Goal: Task Accomplishment & Management: Complete application form

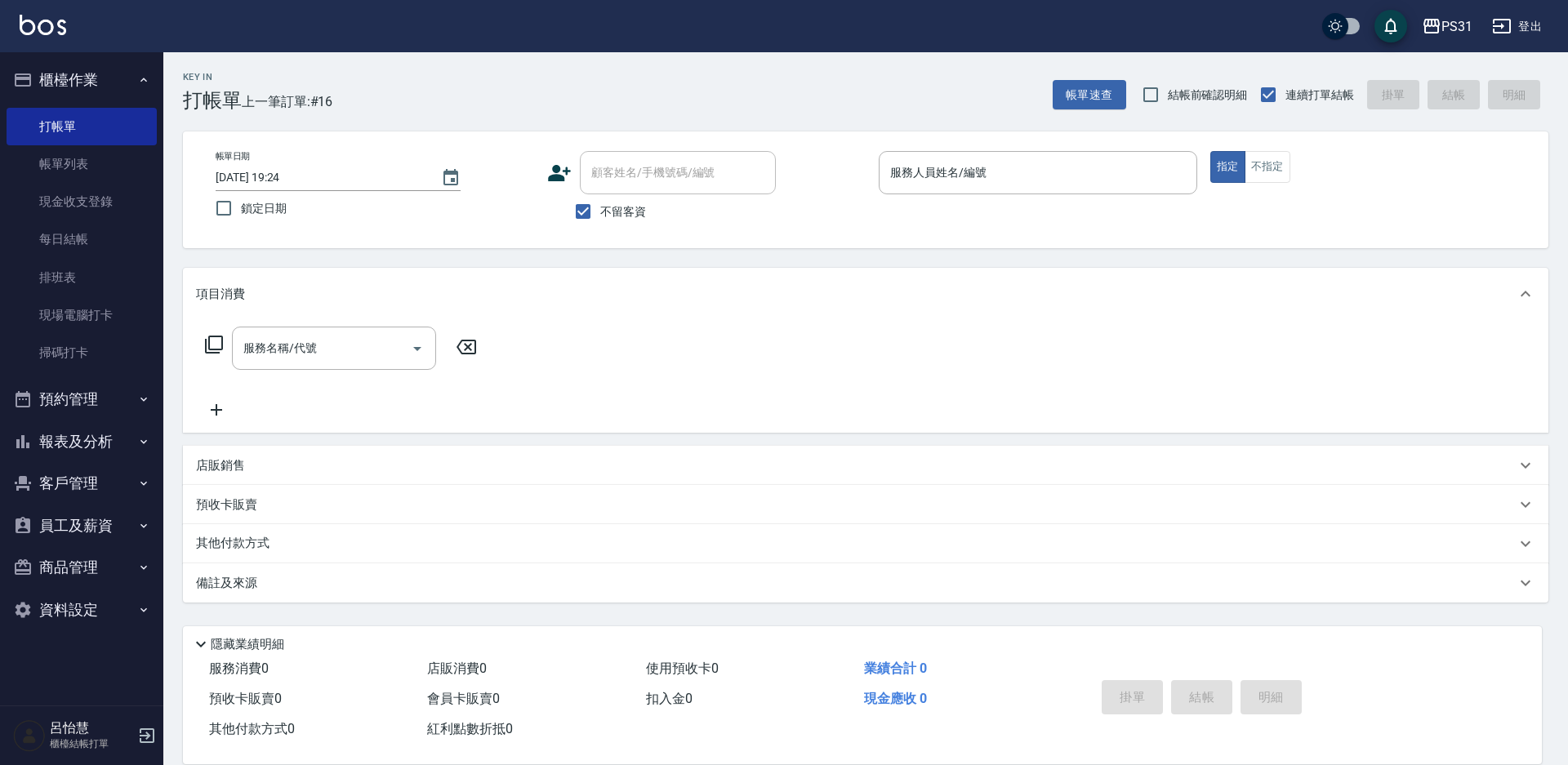
click at [663, 424] on div "服務名稱/代號 服務名稱/代號" at bounding box center [865, 376] width 1365 height 113
click at [1010, 155] on div "服務人員姓名/編號" at bounding box center [1038, 173] width 318 height 44
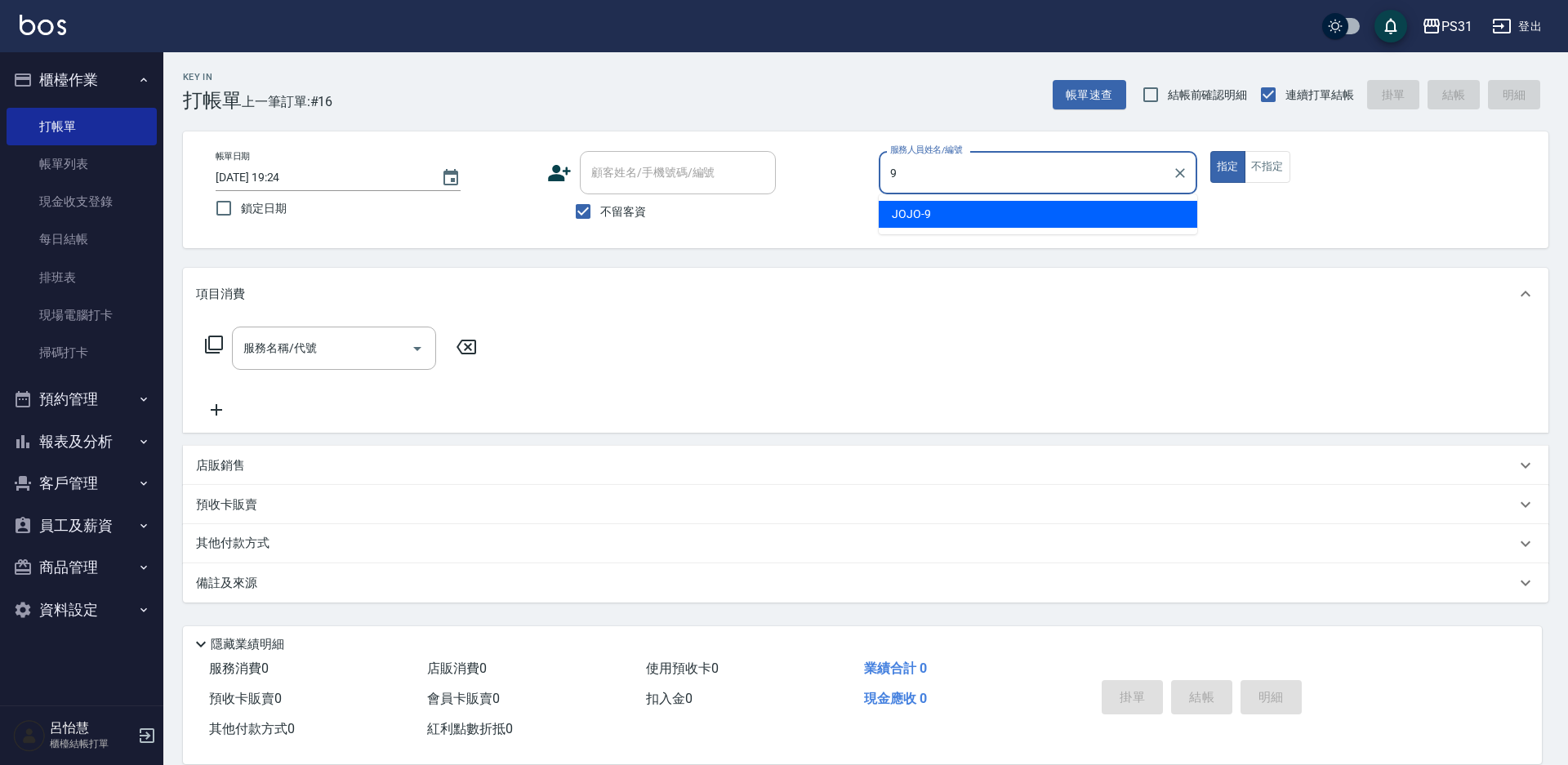
type input "JOJO-9"
type button "true"
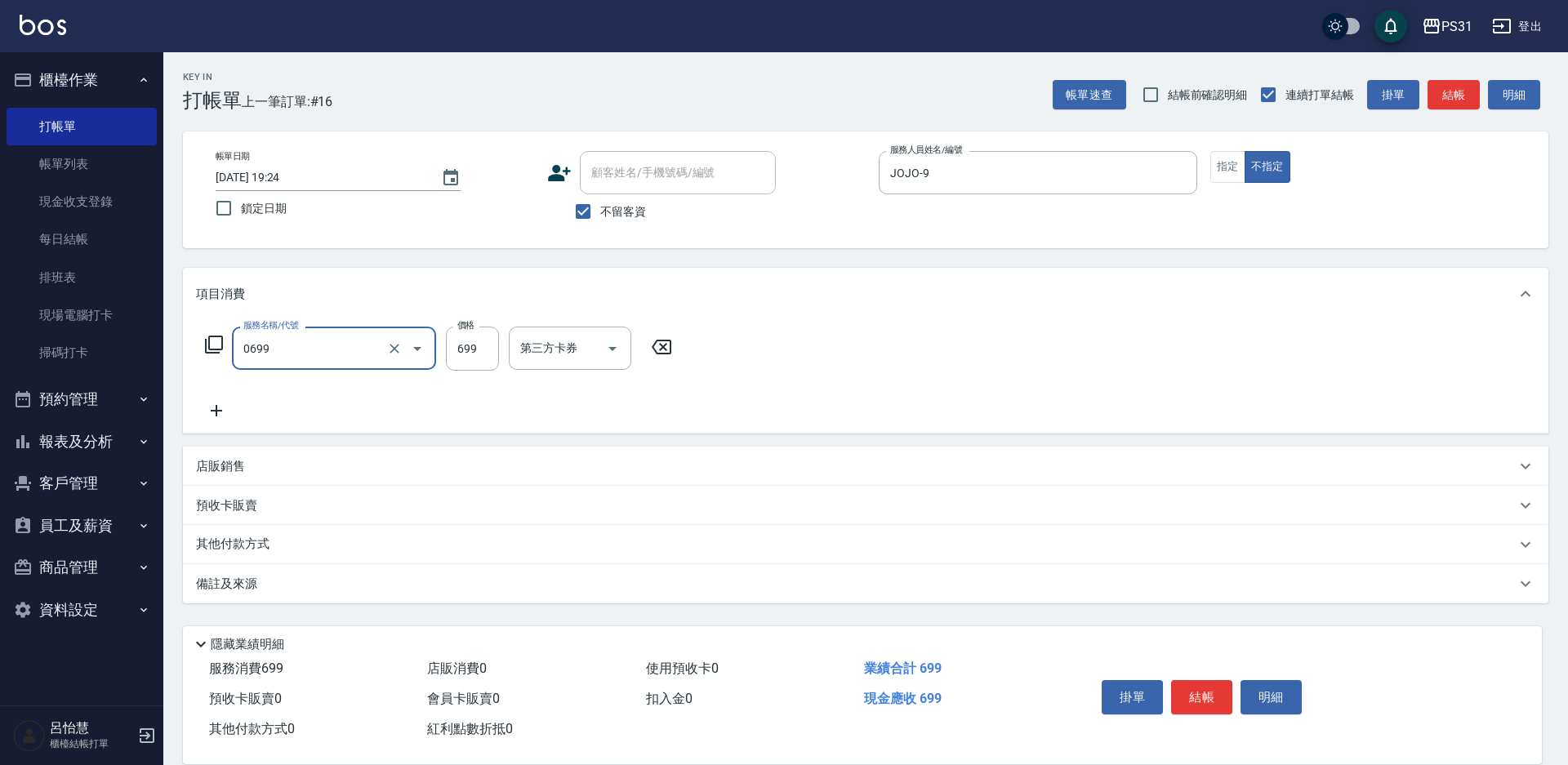
type input "精油699(0699)"
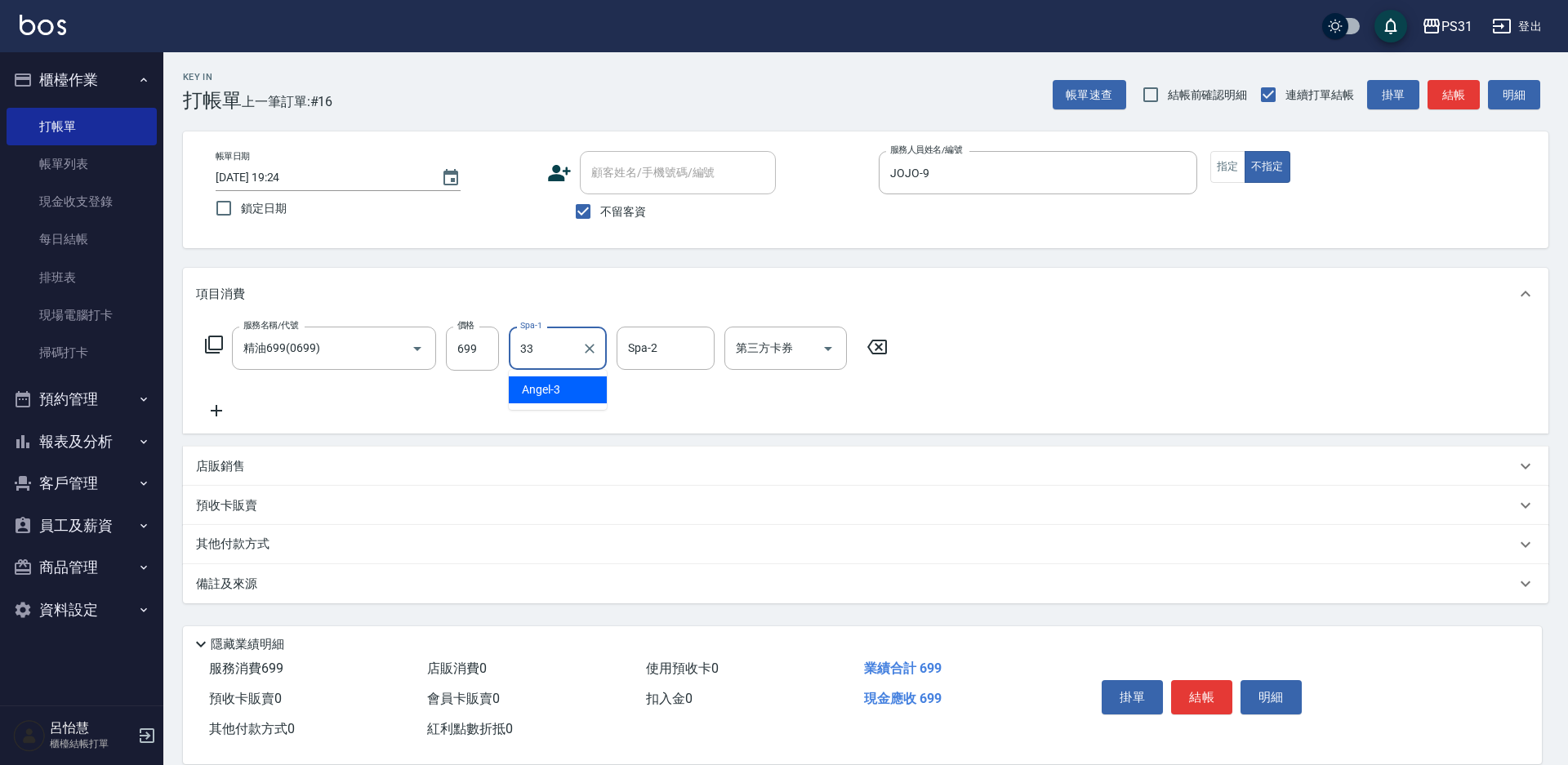
type input "高彗珊-33"
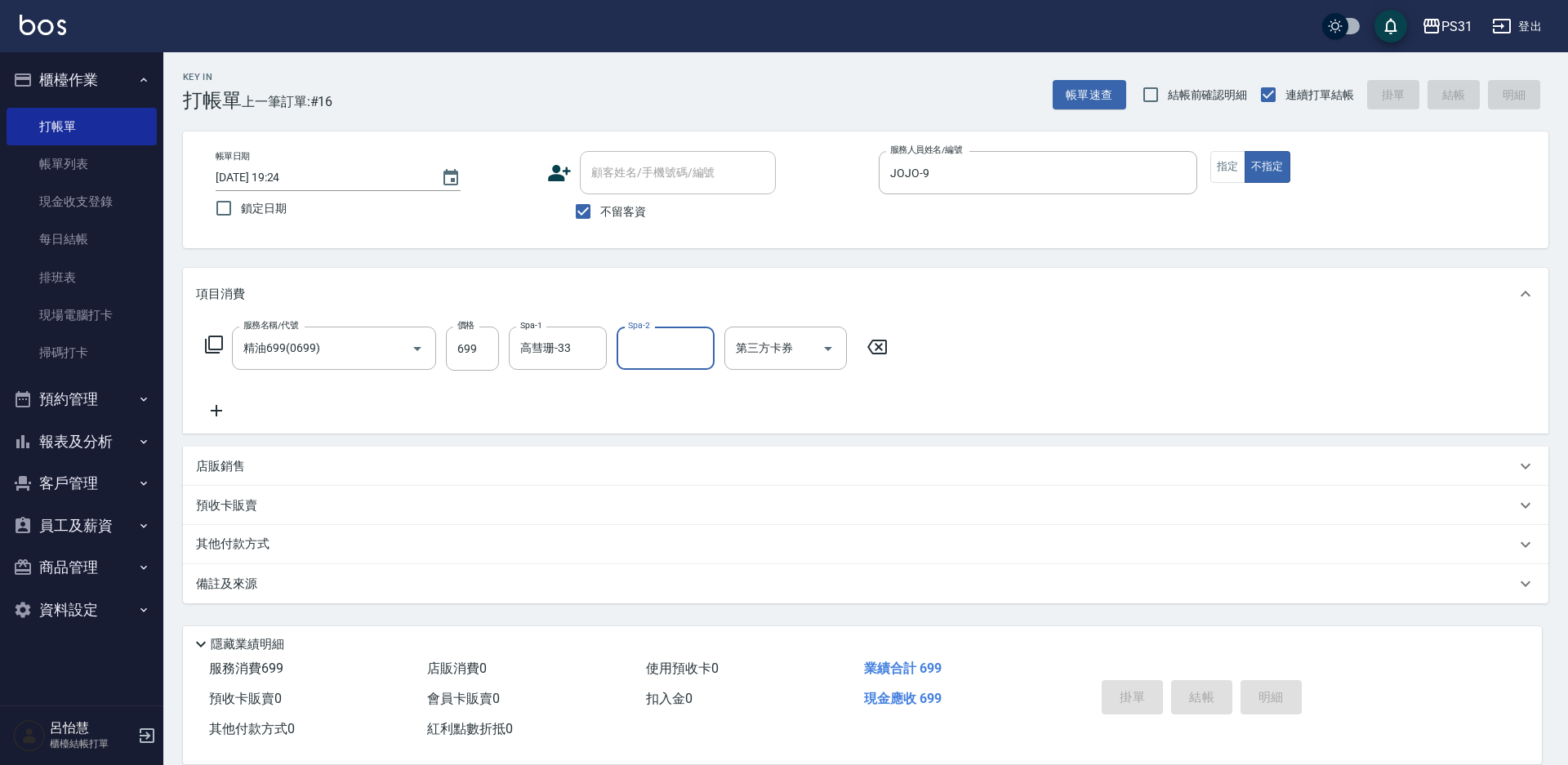
type input "1"
type input "2025/09/11 20:22"
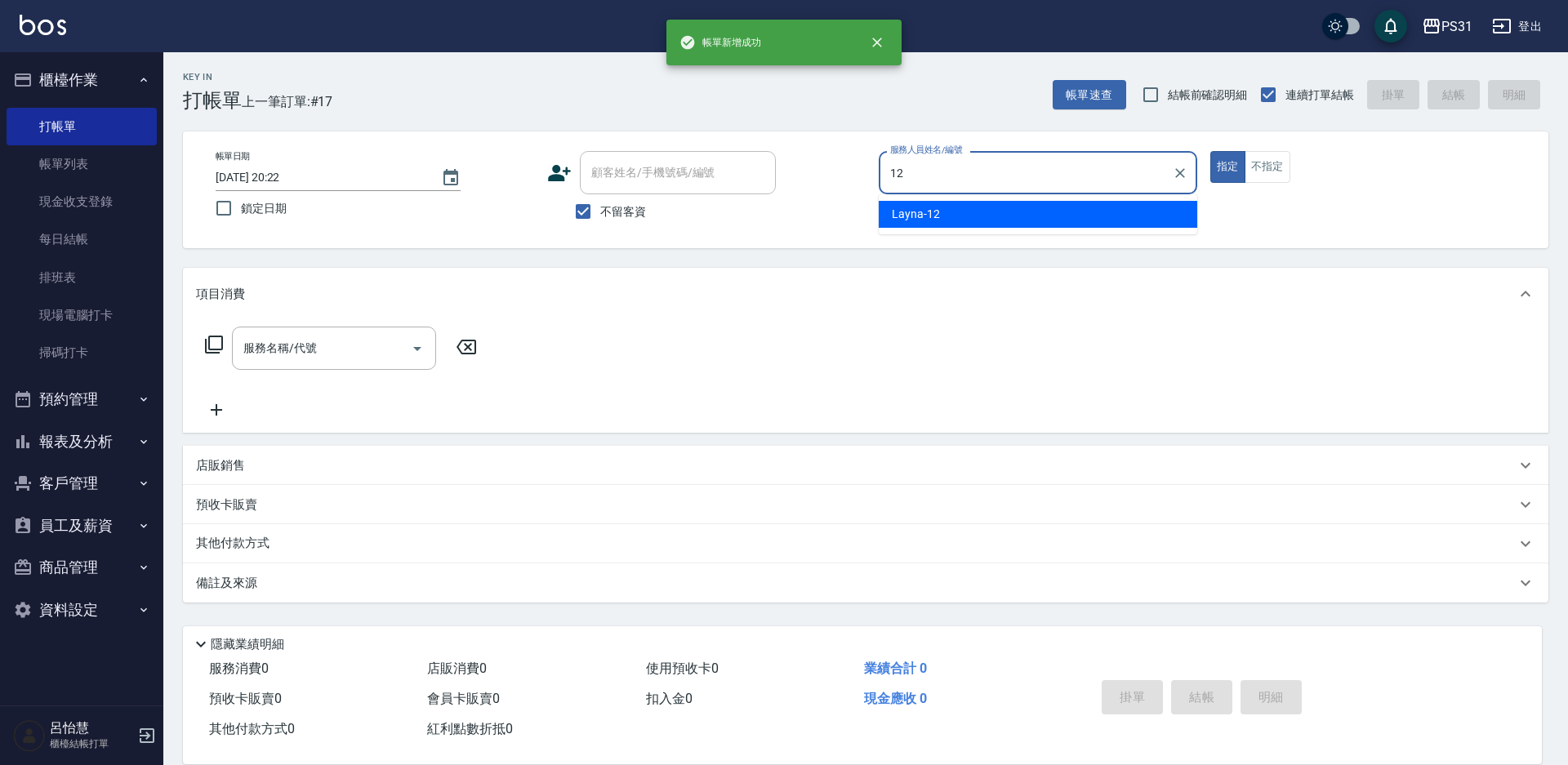
type input "Layna-12"
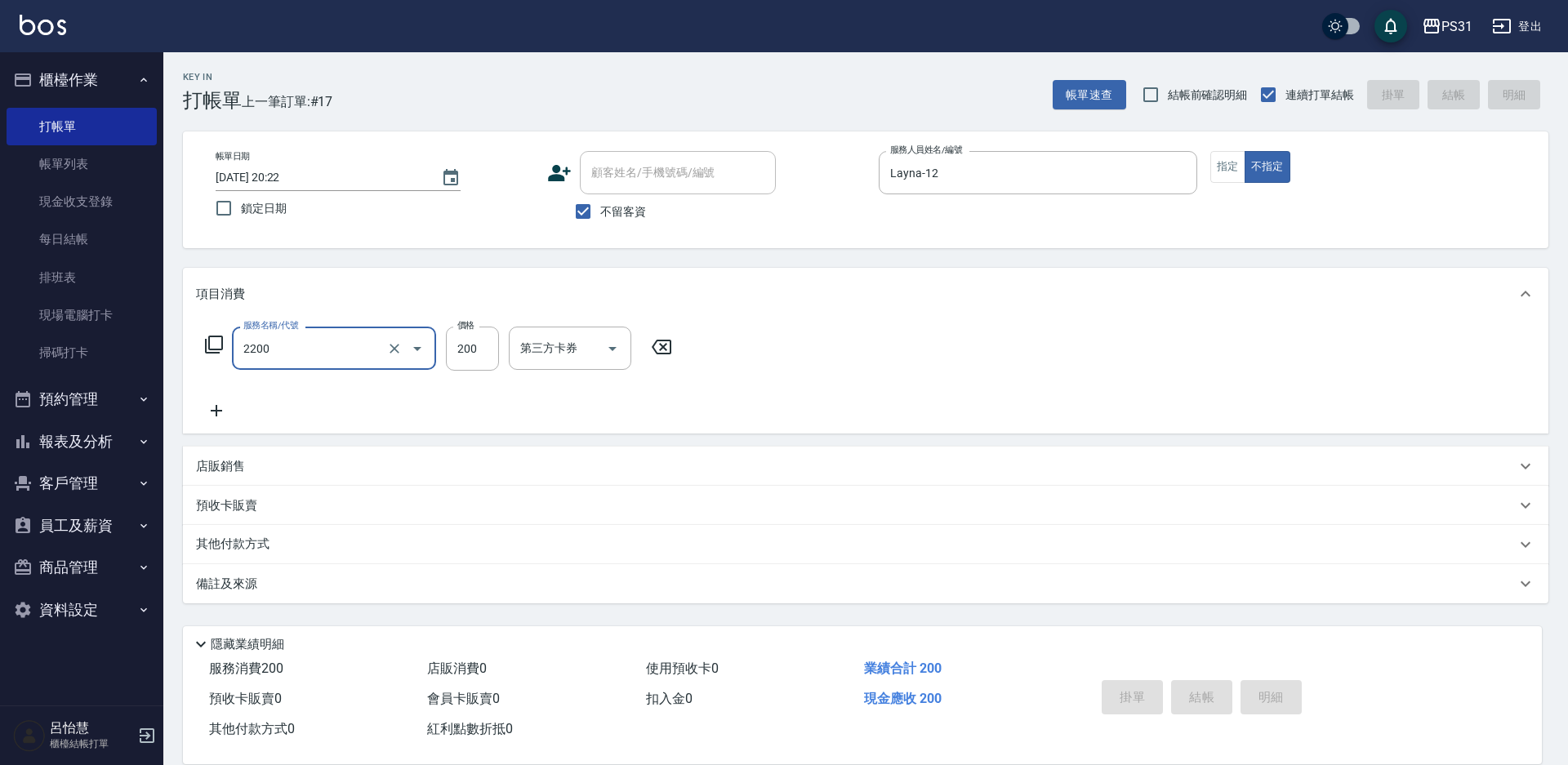
type input "2200"
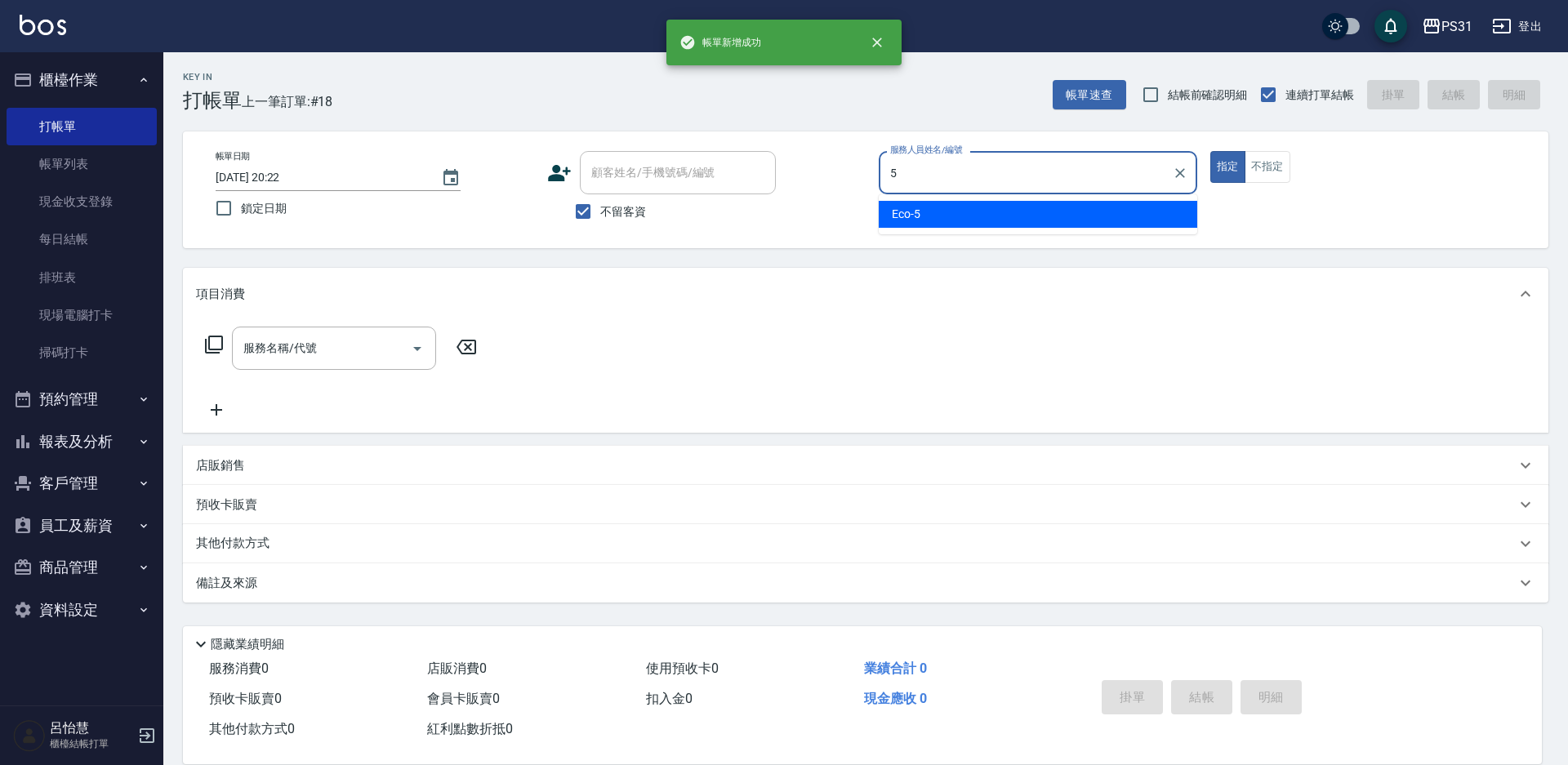
type input "Eco-5"
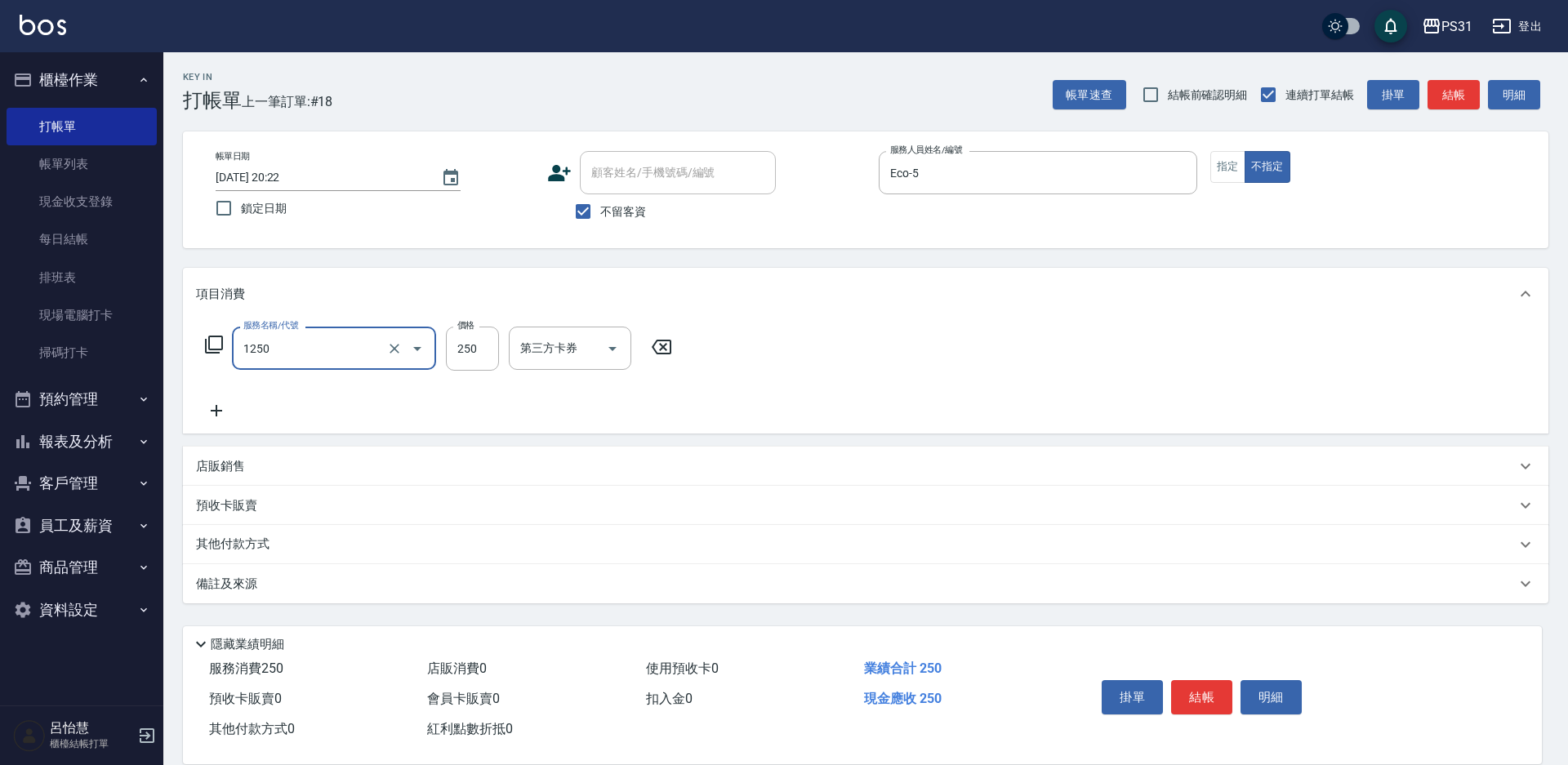
type input "一般洗+精油250(1250)"
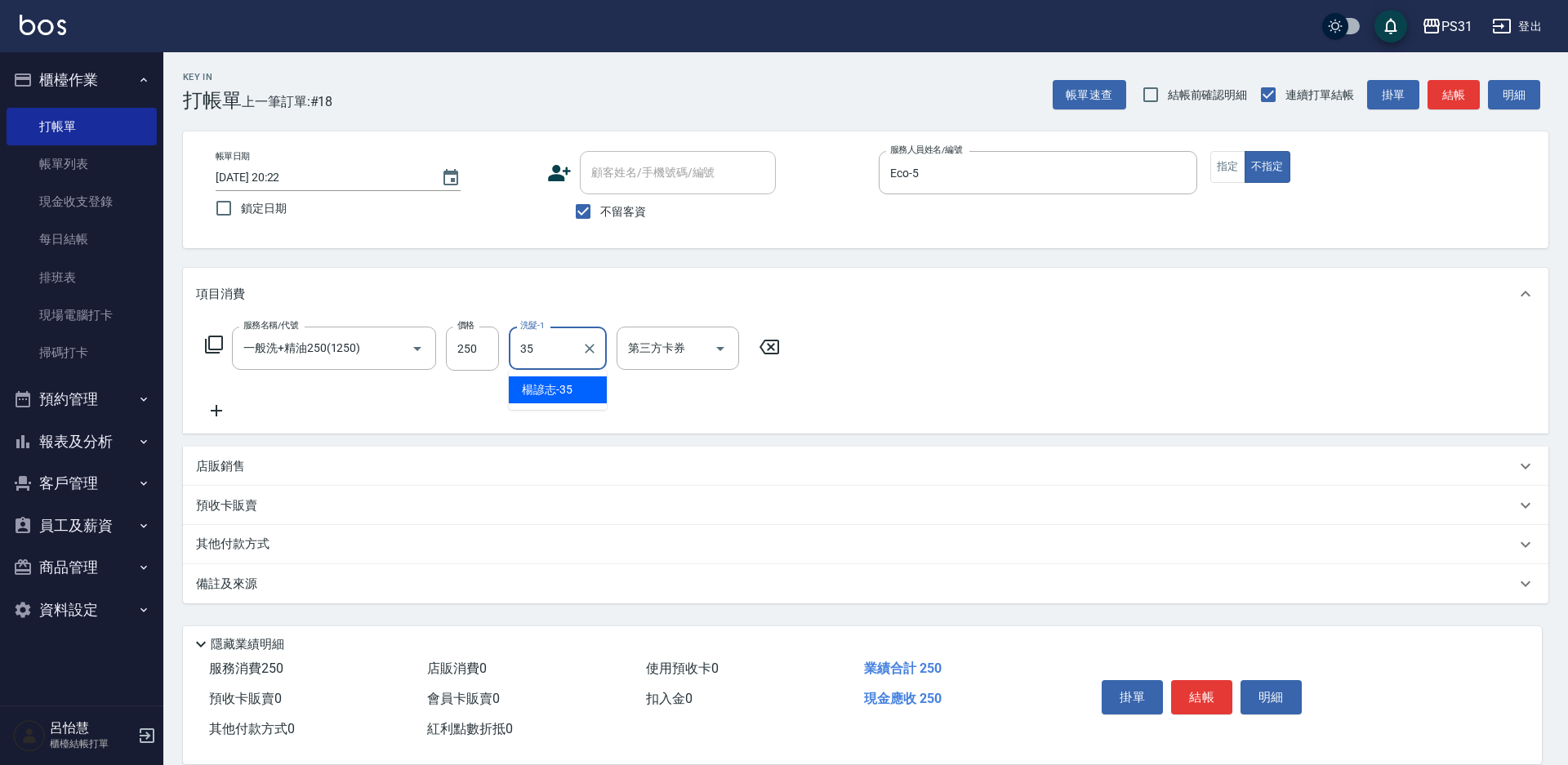
type input "楊諺志-35"
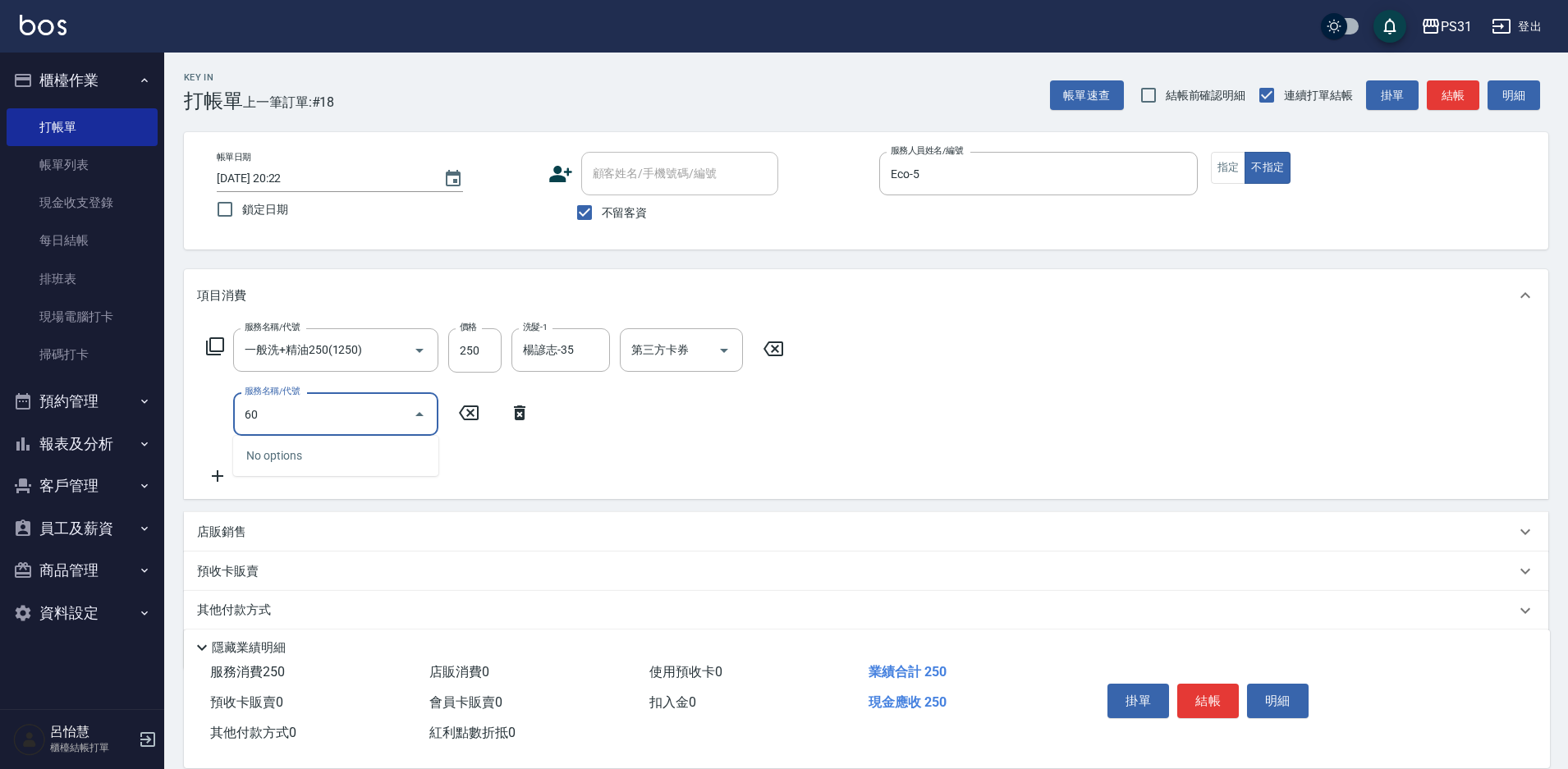
type input "6"
type input "精油(150)"
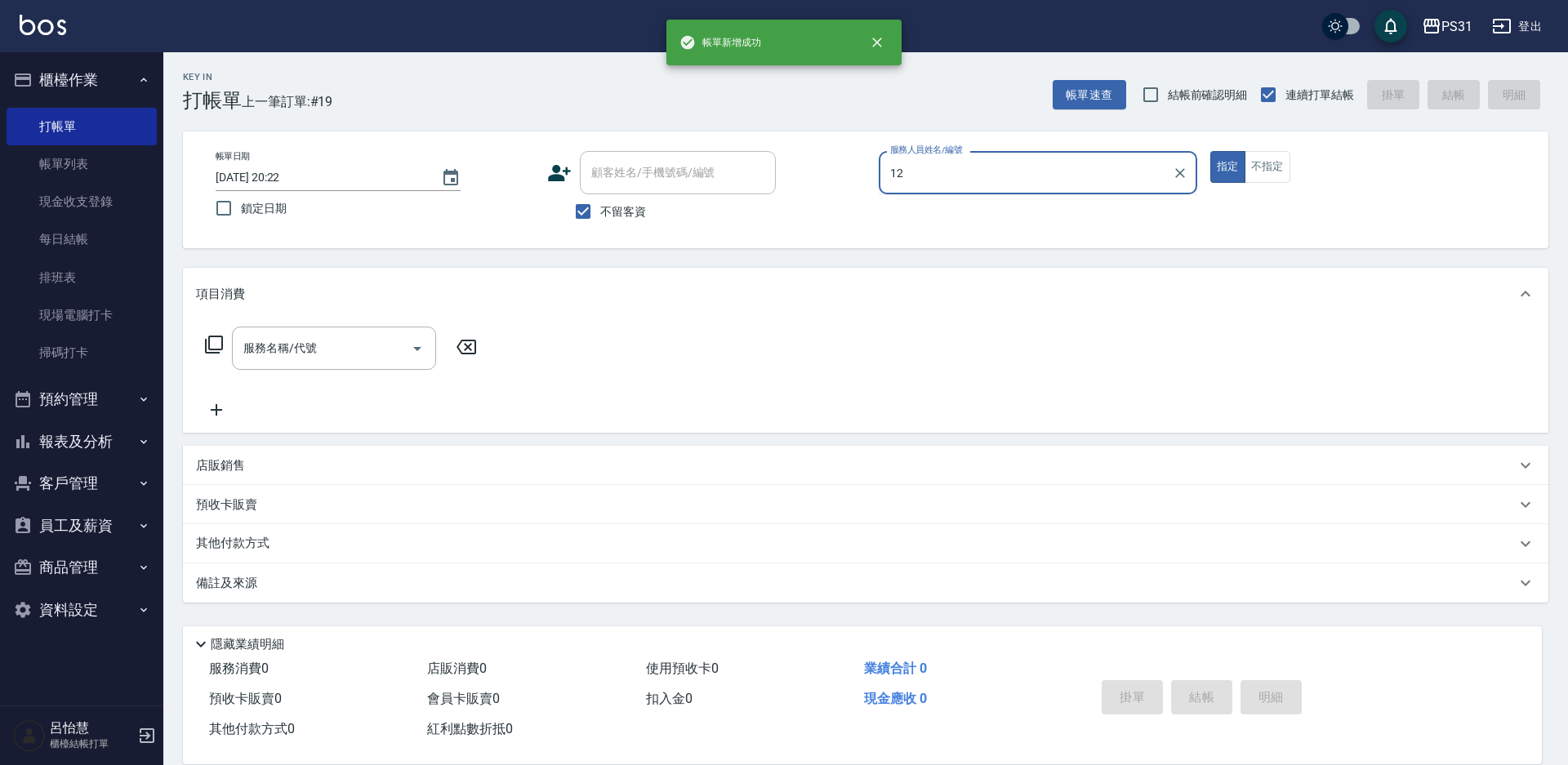
type input "Layna-12"
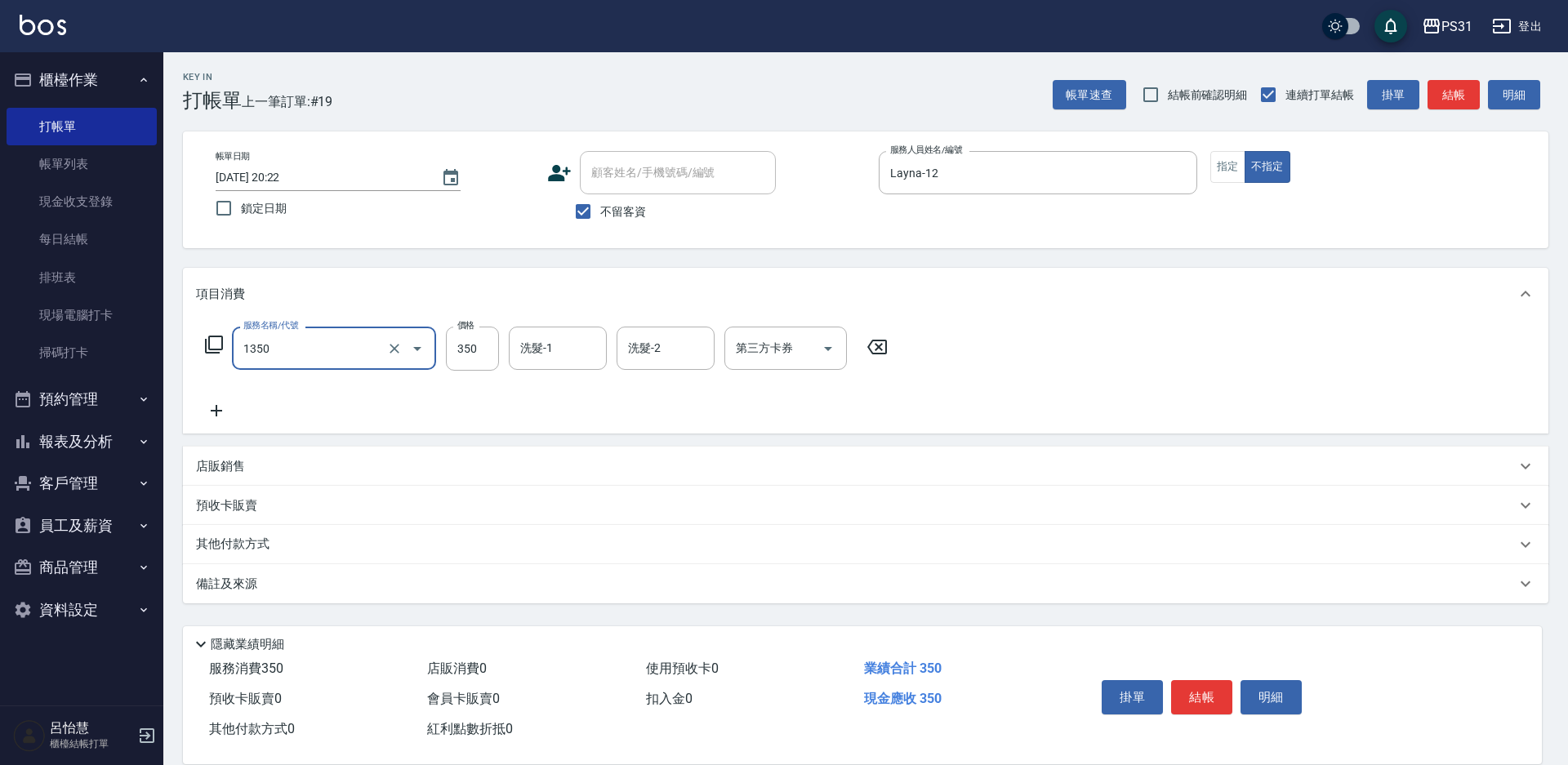
type input "洗髮350(1350)"
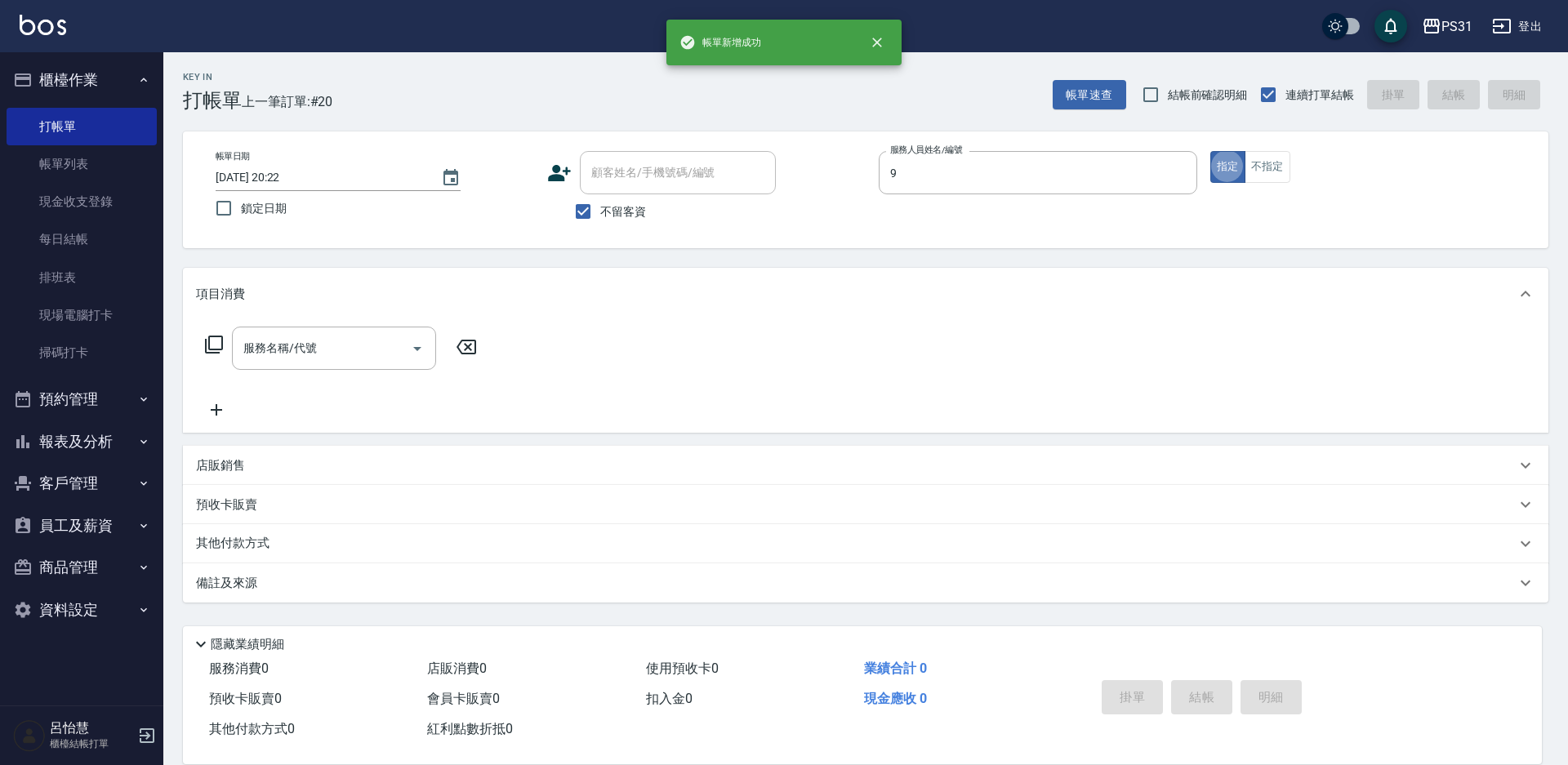
type input "JOJO-9"
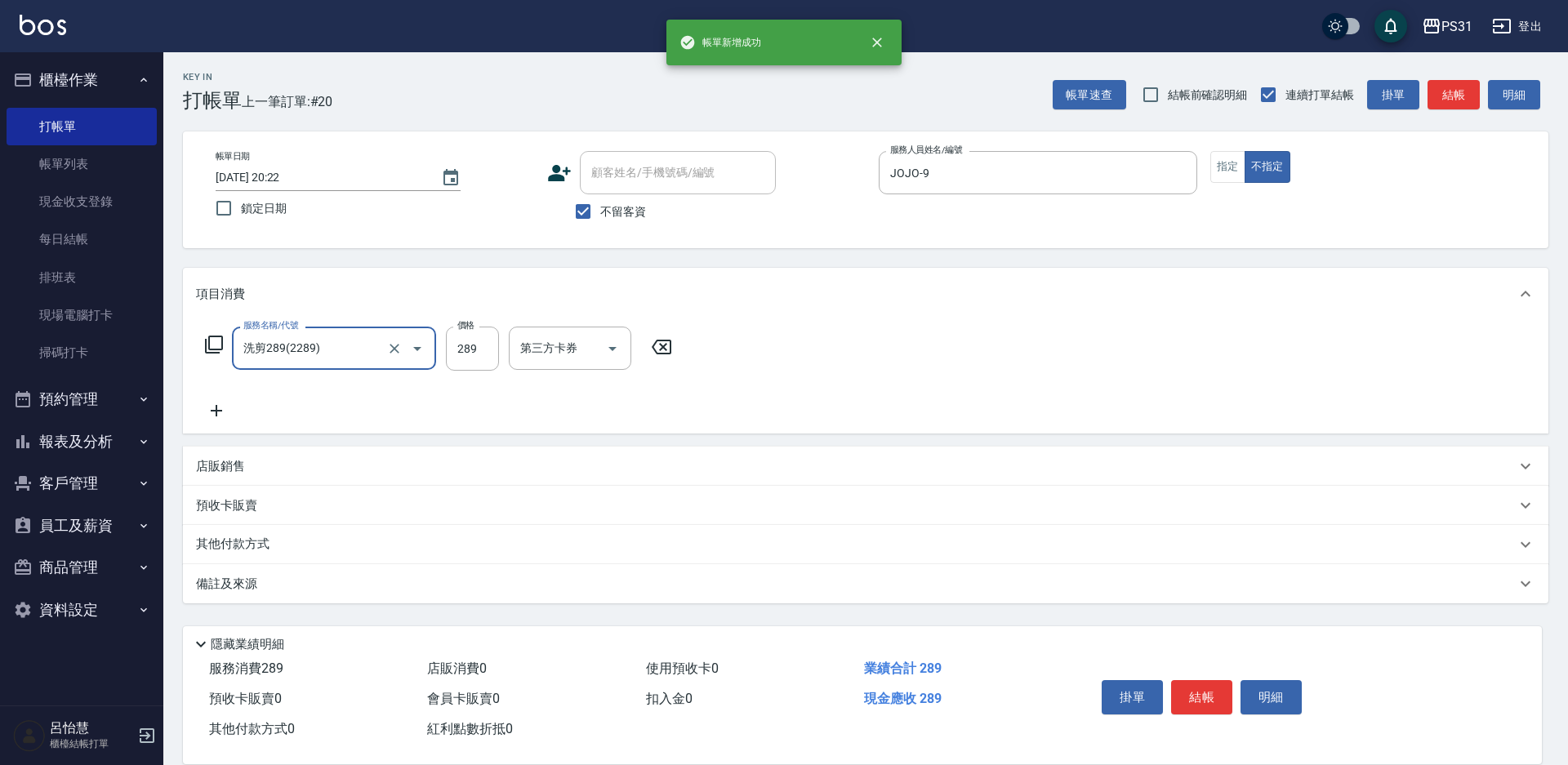
type input "洗剪289(2289)"
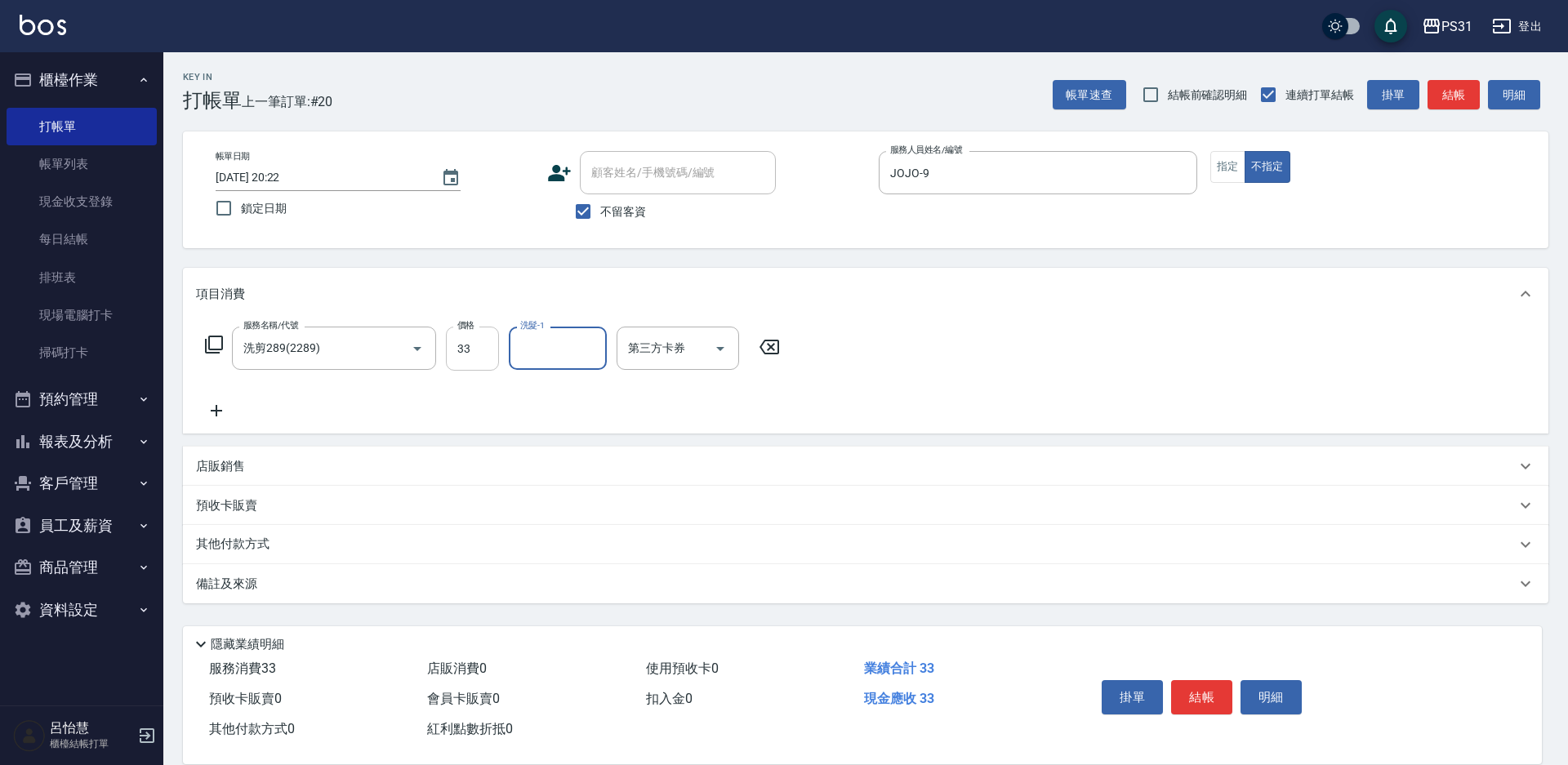
click at [478, 346] on input "33" at bounding box center [472, 349] width 53 height 44
type input "289"
click at [565, 352] on input "洗髮-1" at bounding box center [558, 349] width 84 height 28
type input "高彗珊-33"
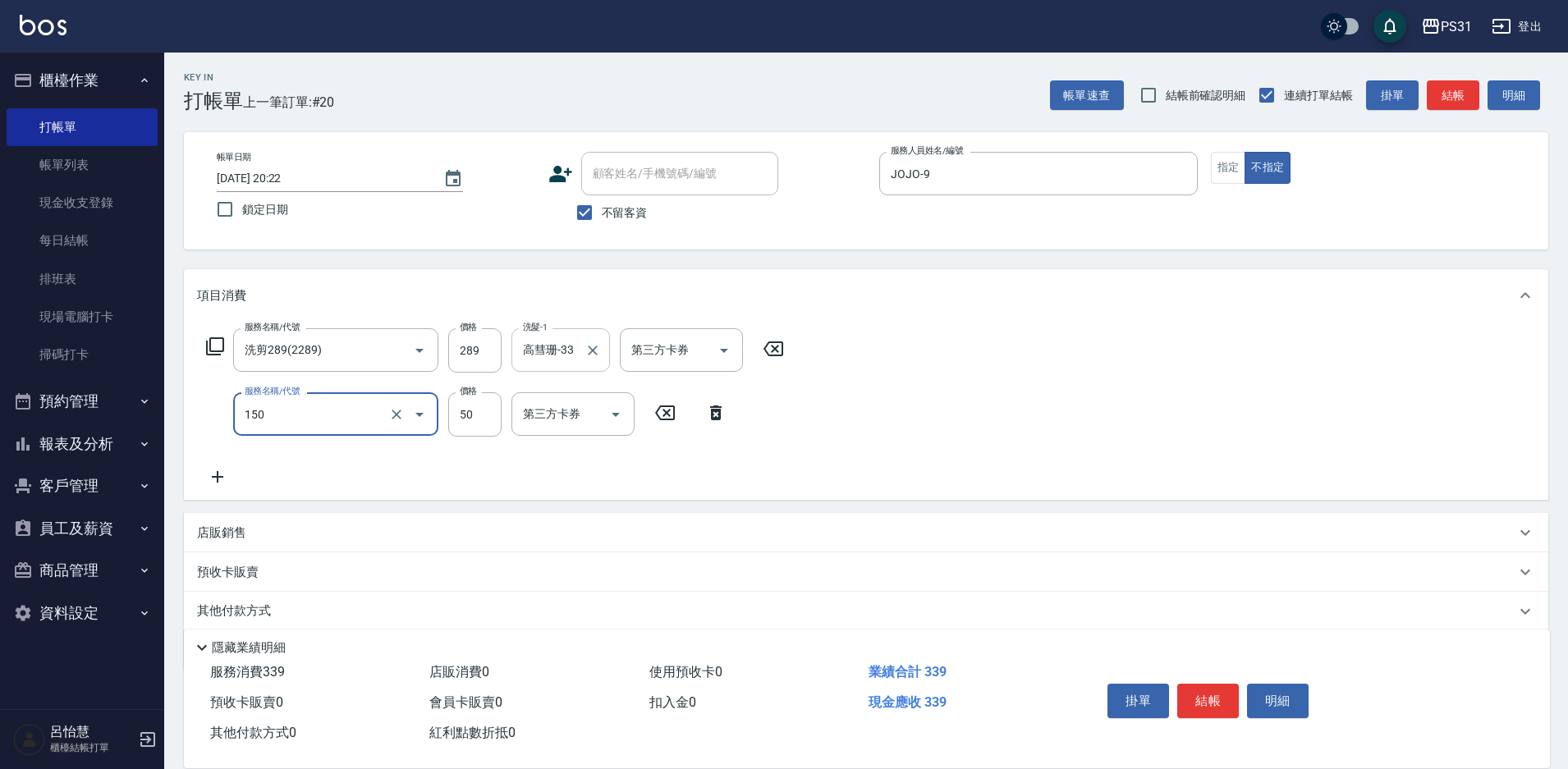
type input "精油(150)"
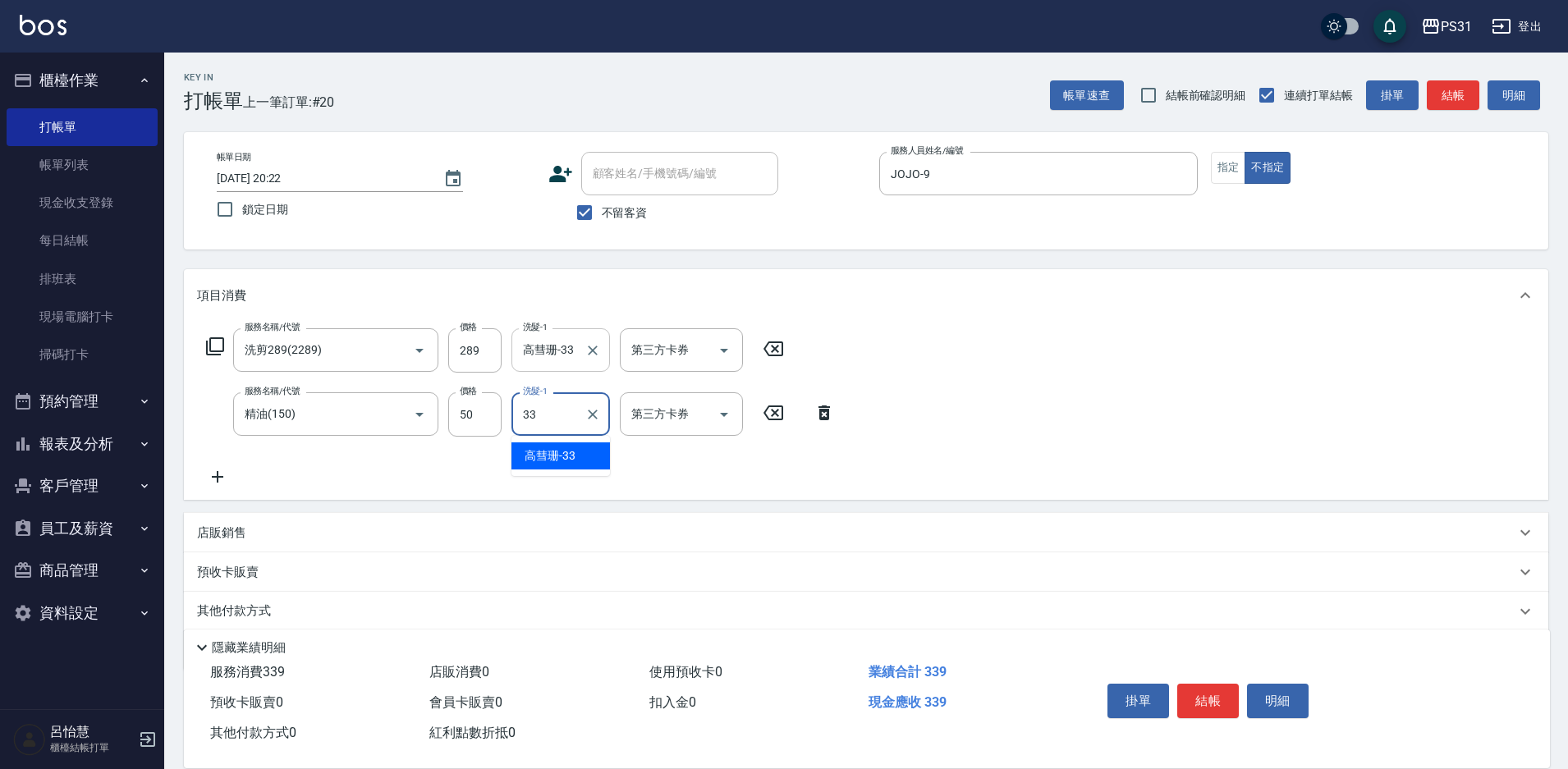
type input "高彗珊-33"
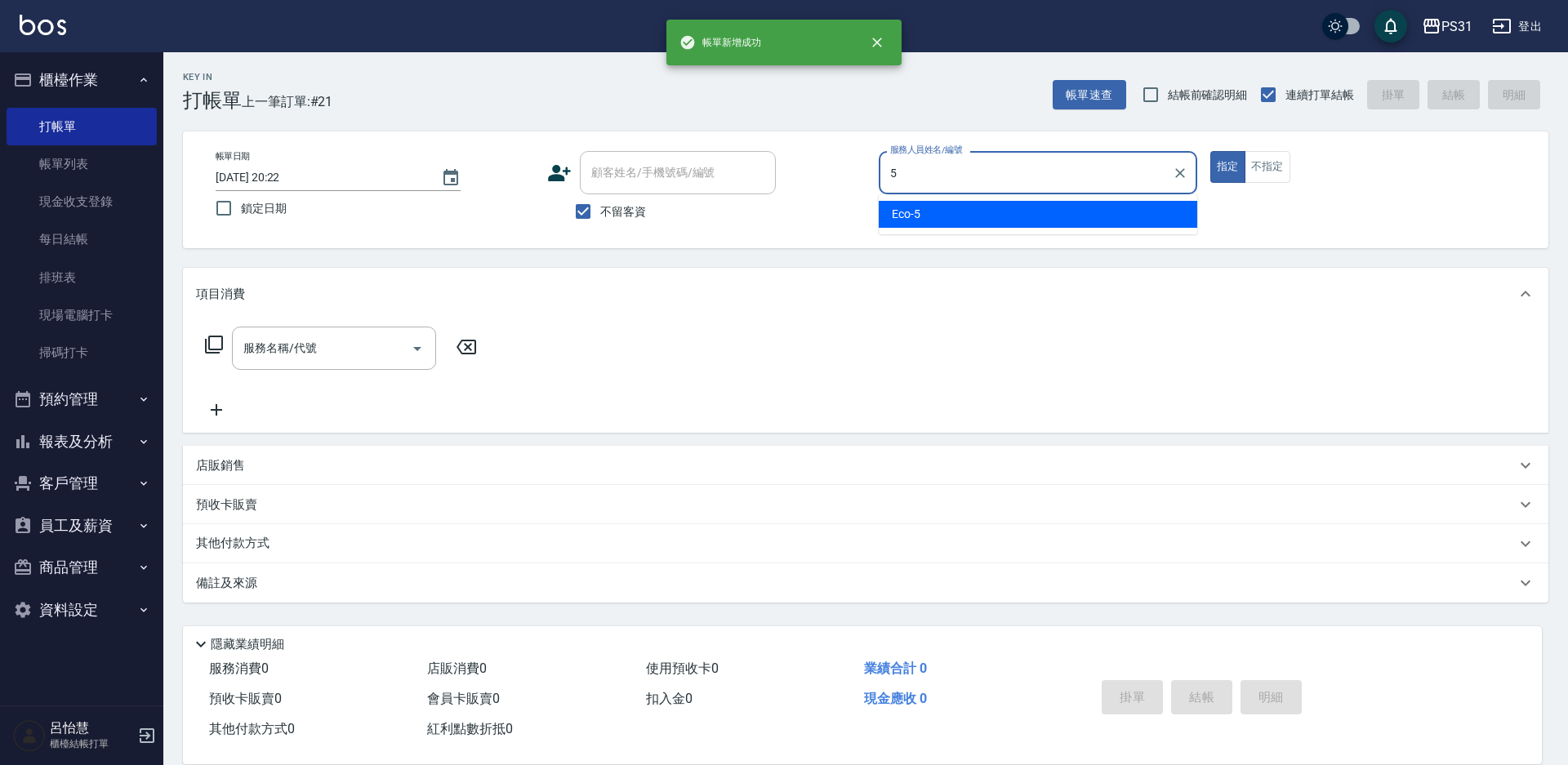
type input "Eco-5"
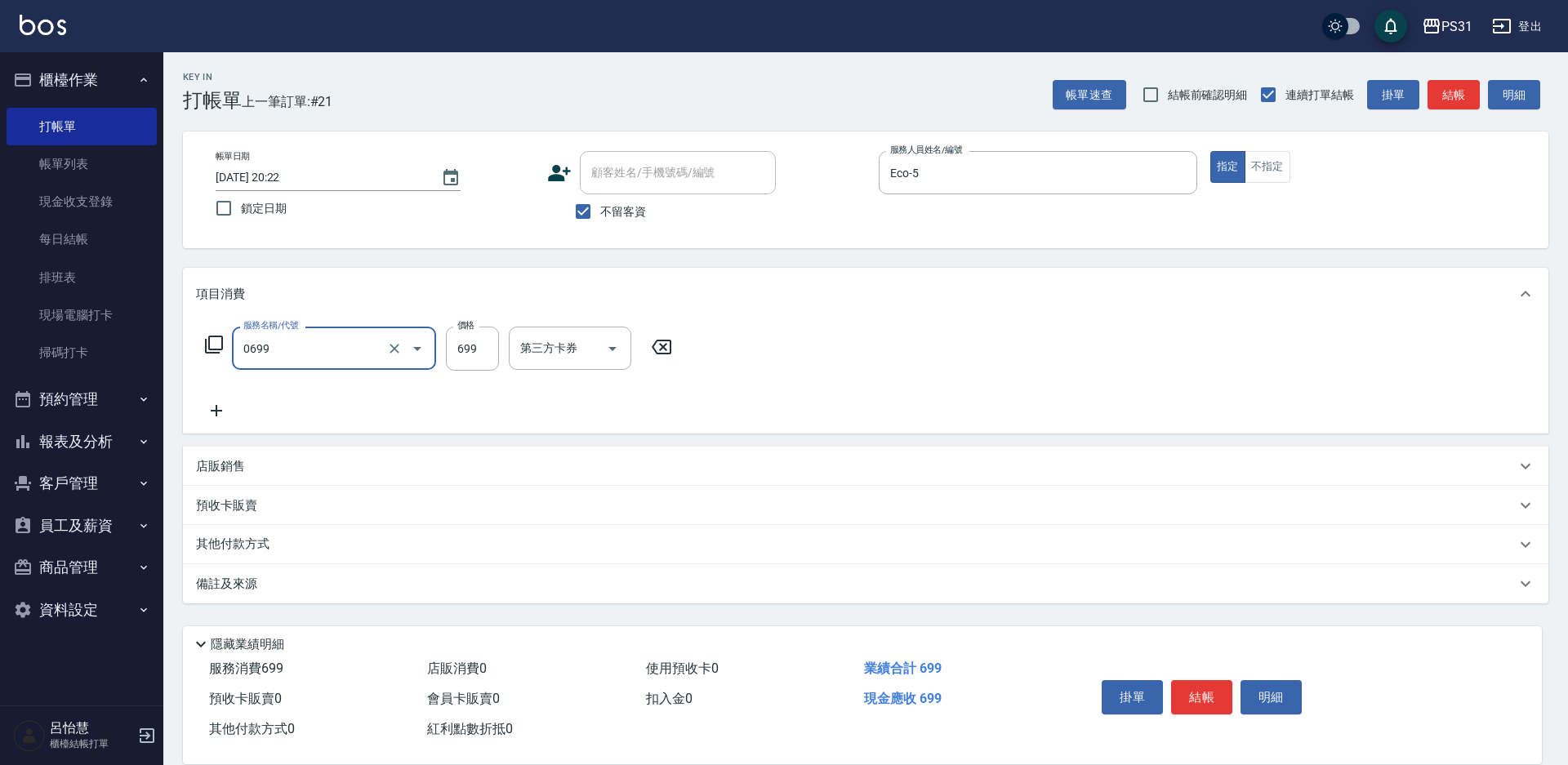
type input "精油699(0699)"
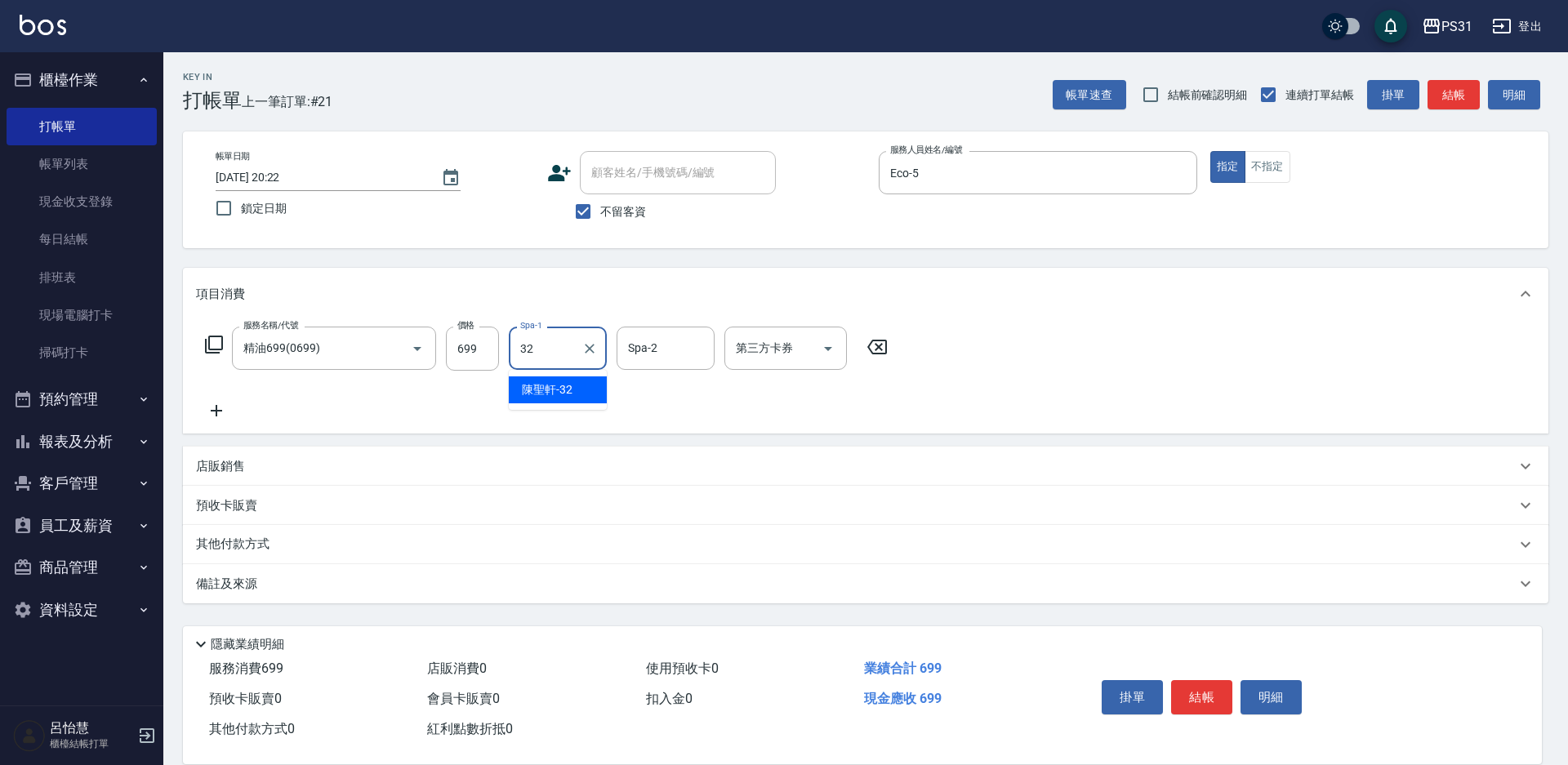
type input "陳聖軒-32"
click at [583, 352] on icon "Clear" at bounding box center [590, 349] width 16 height 16
type input "."
type input "陳聖軒-32"
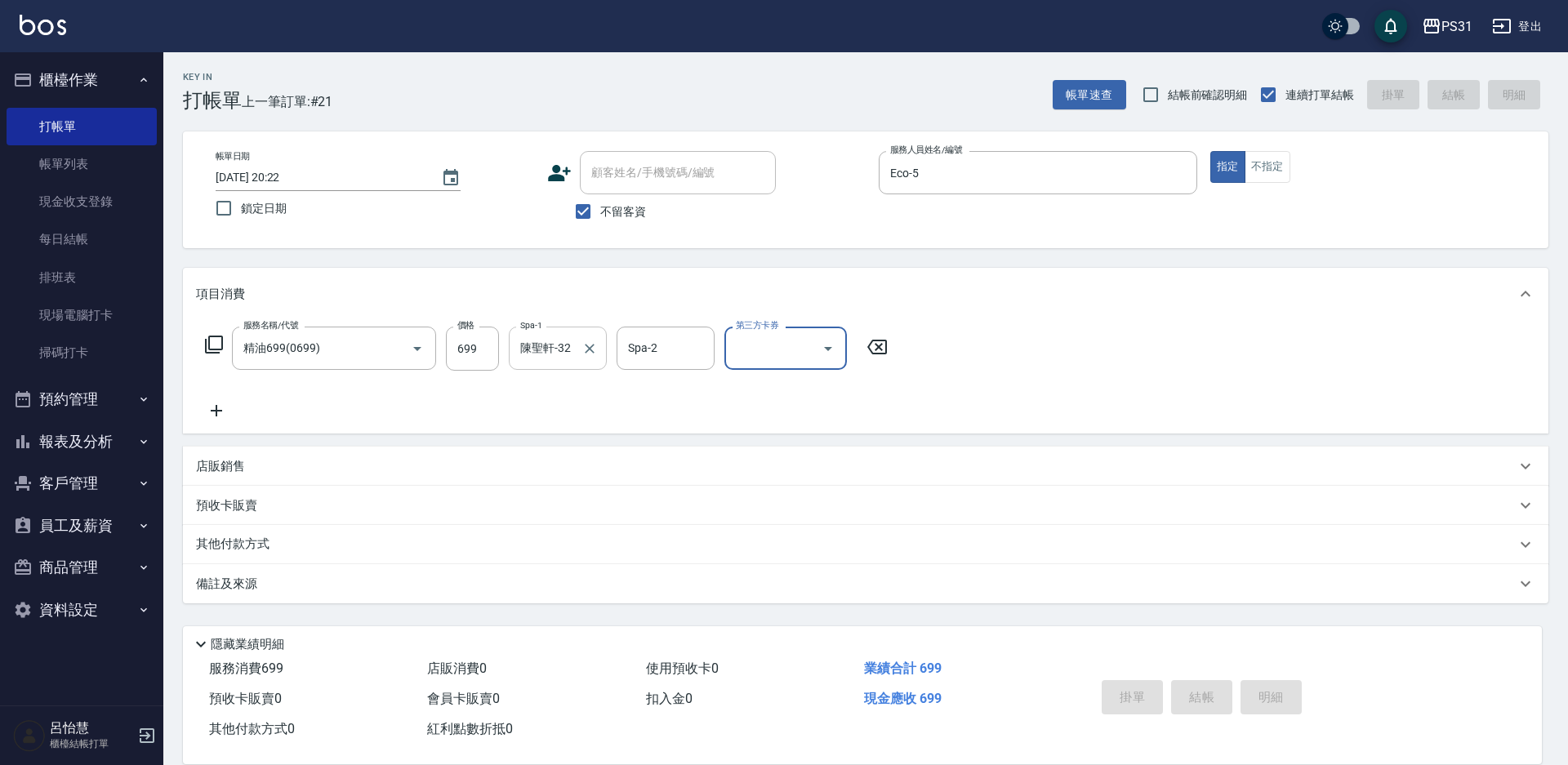
type input "2025/09/11 20:23"
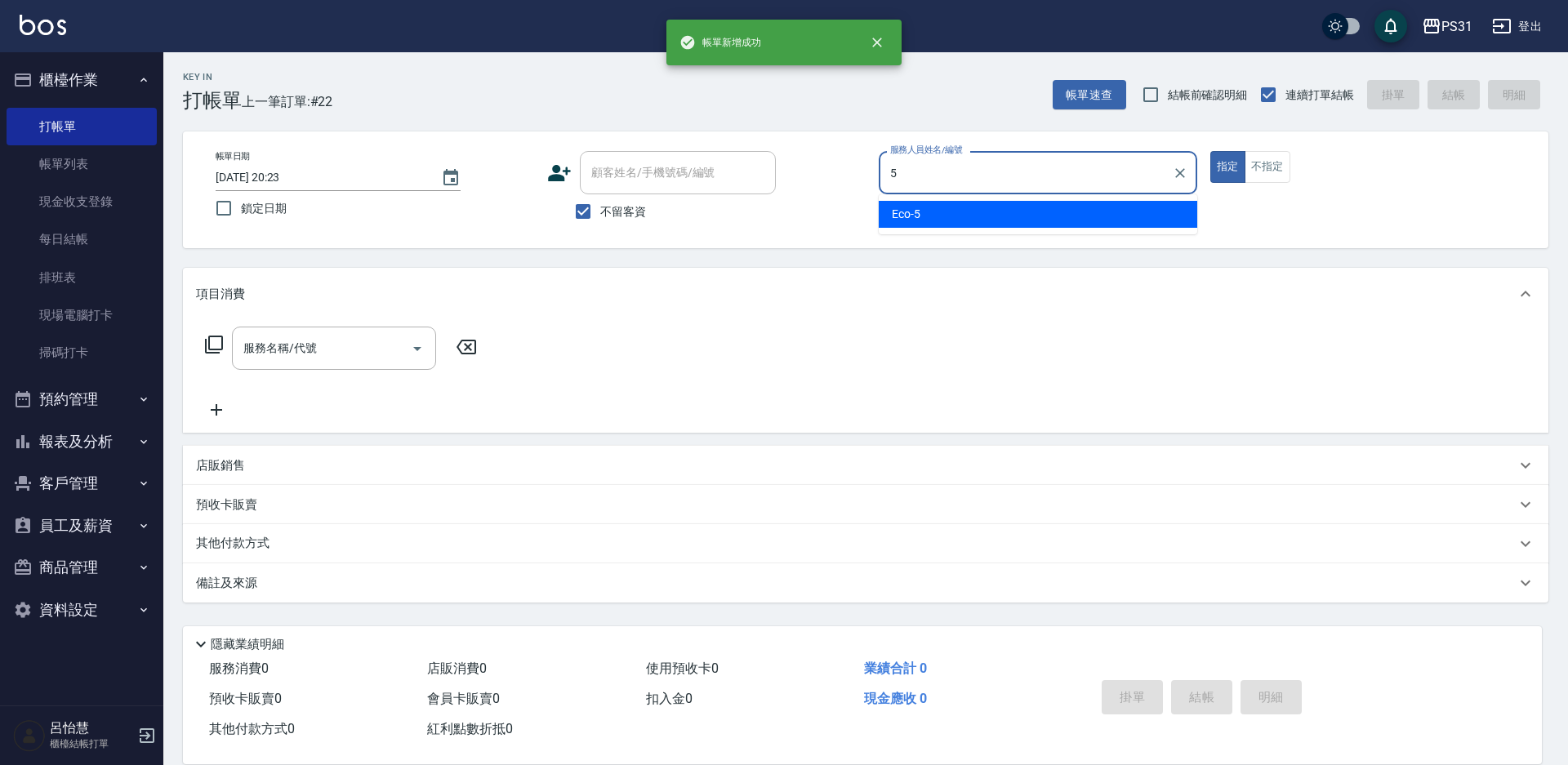
type input "Eco-5"
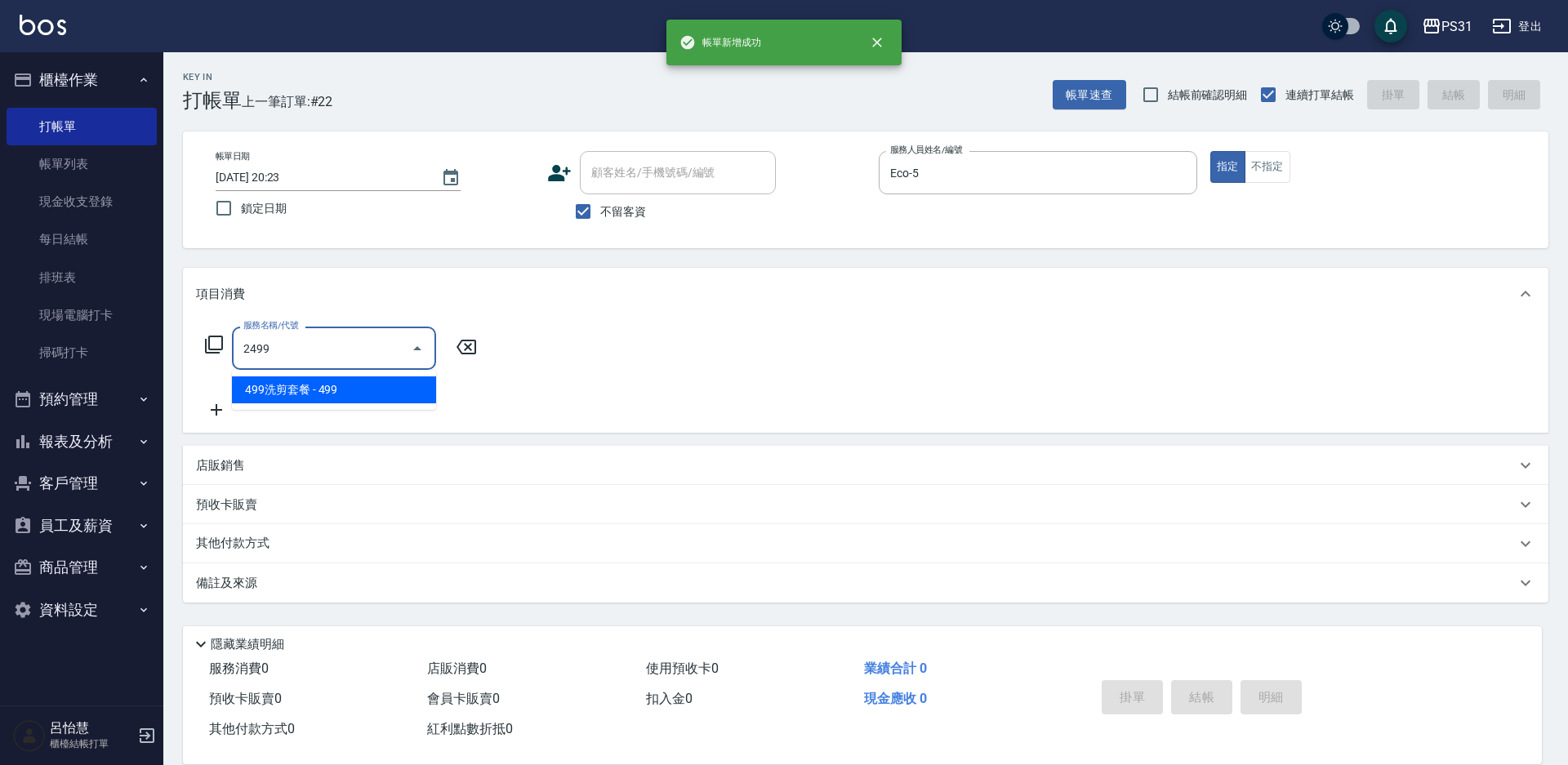
type input "499洗剪套餐(2499)"
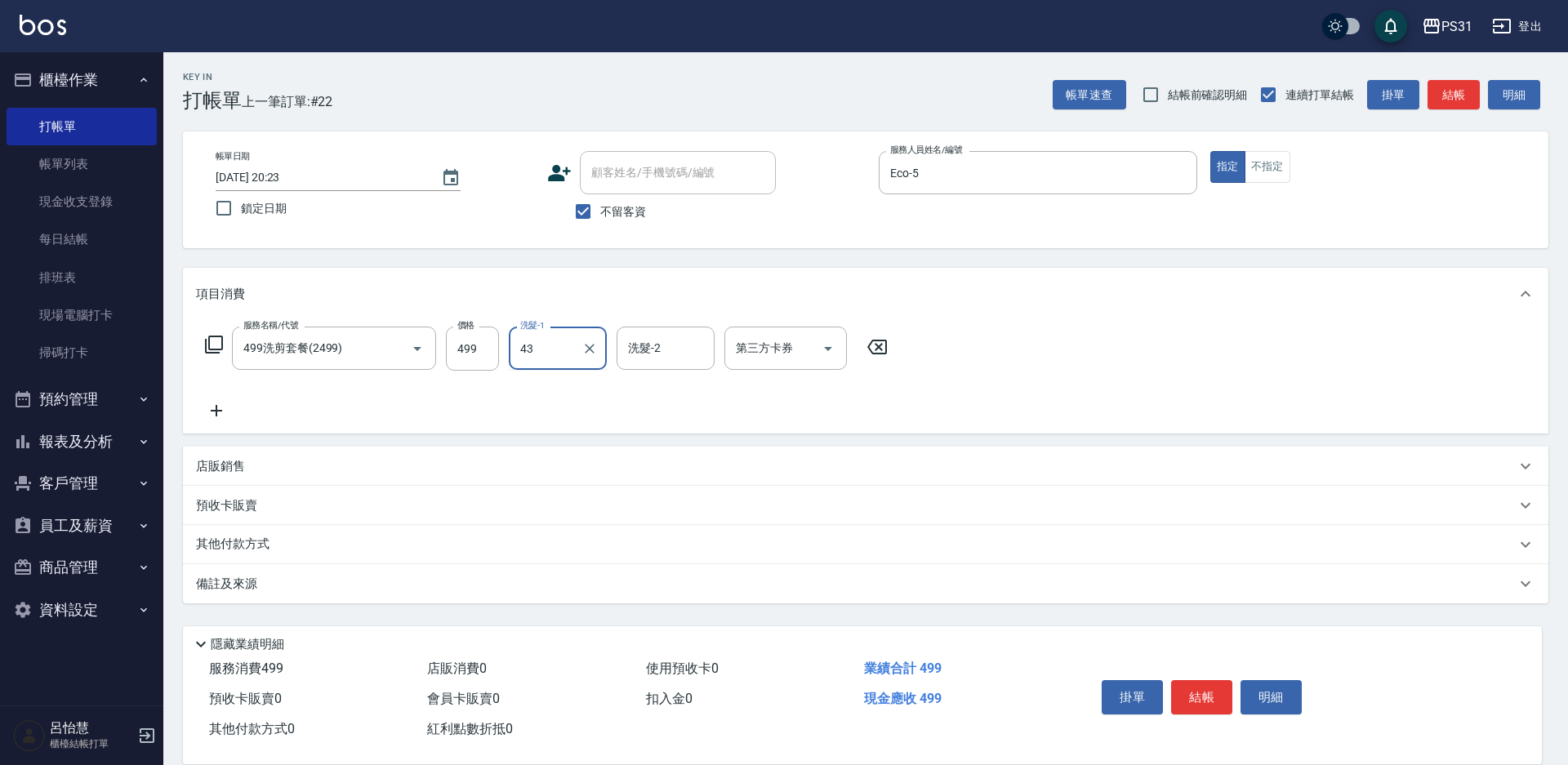
type input "豆豆-43"
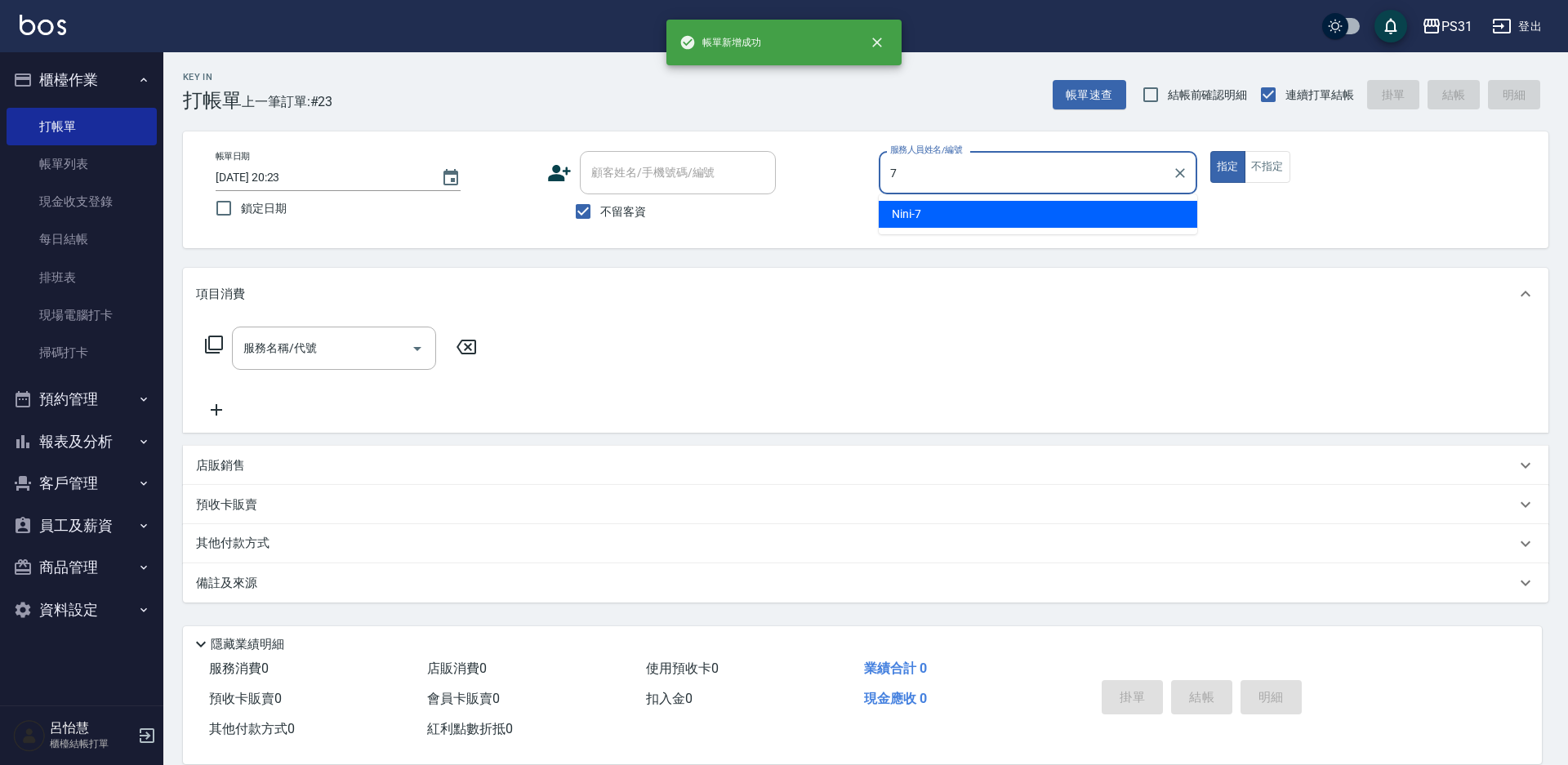
type input "Nini-7"
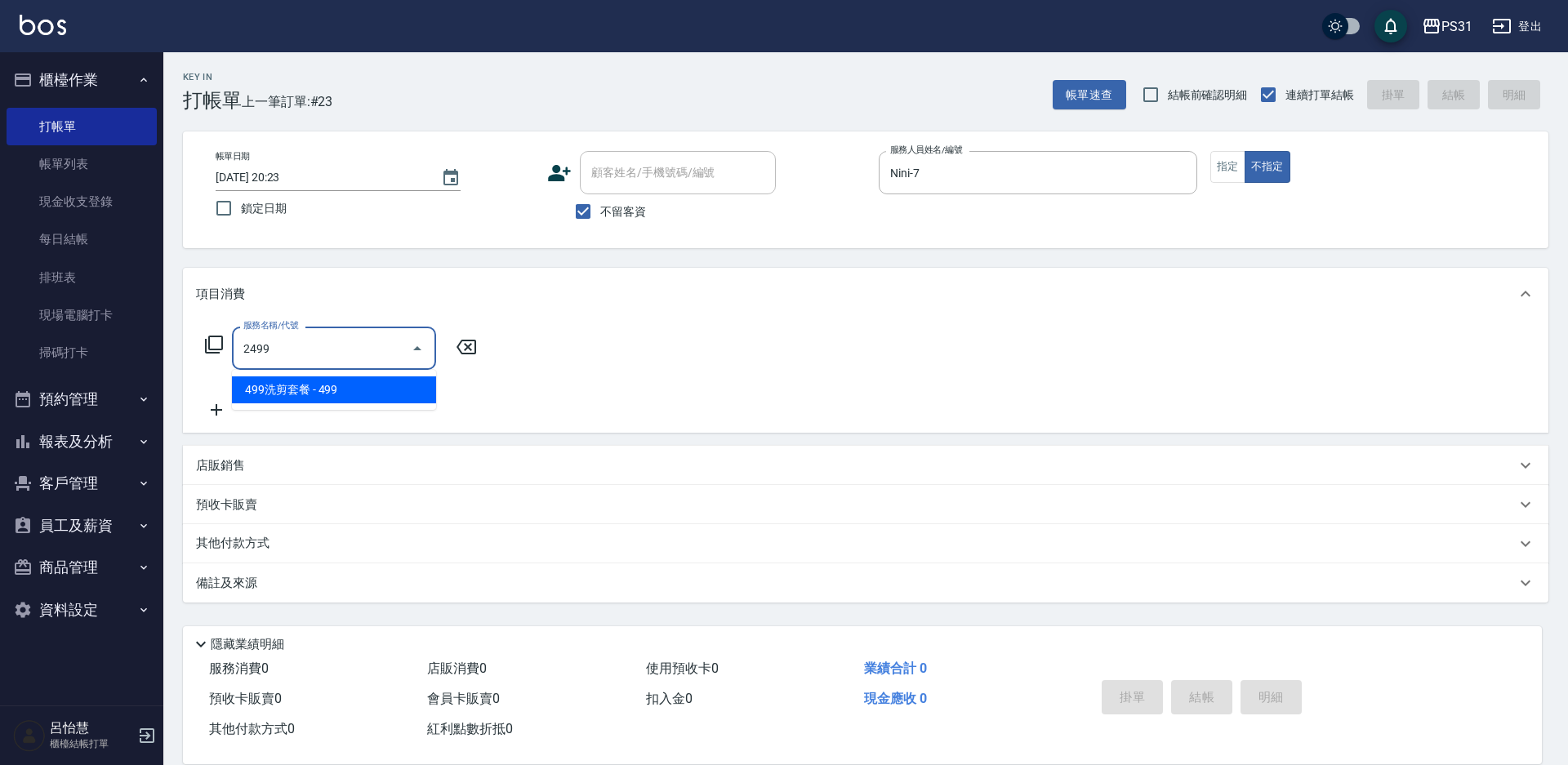
type input "499洗剪套餐(2499)"
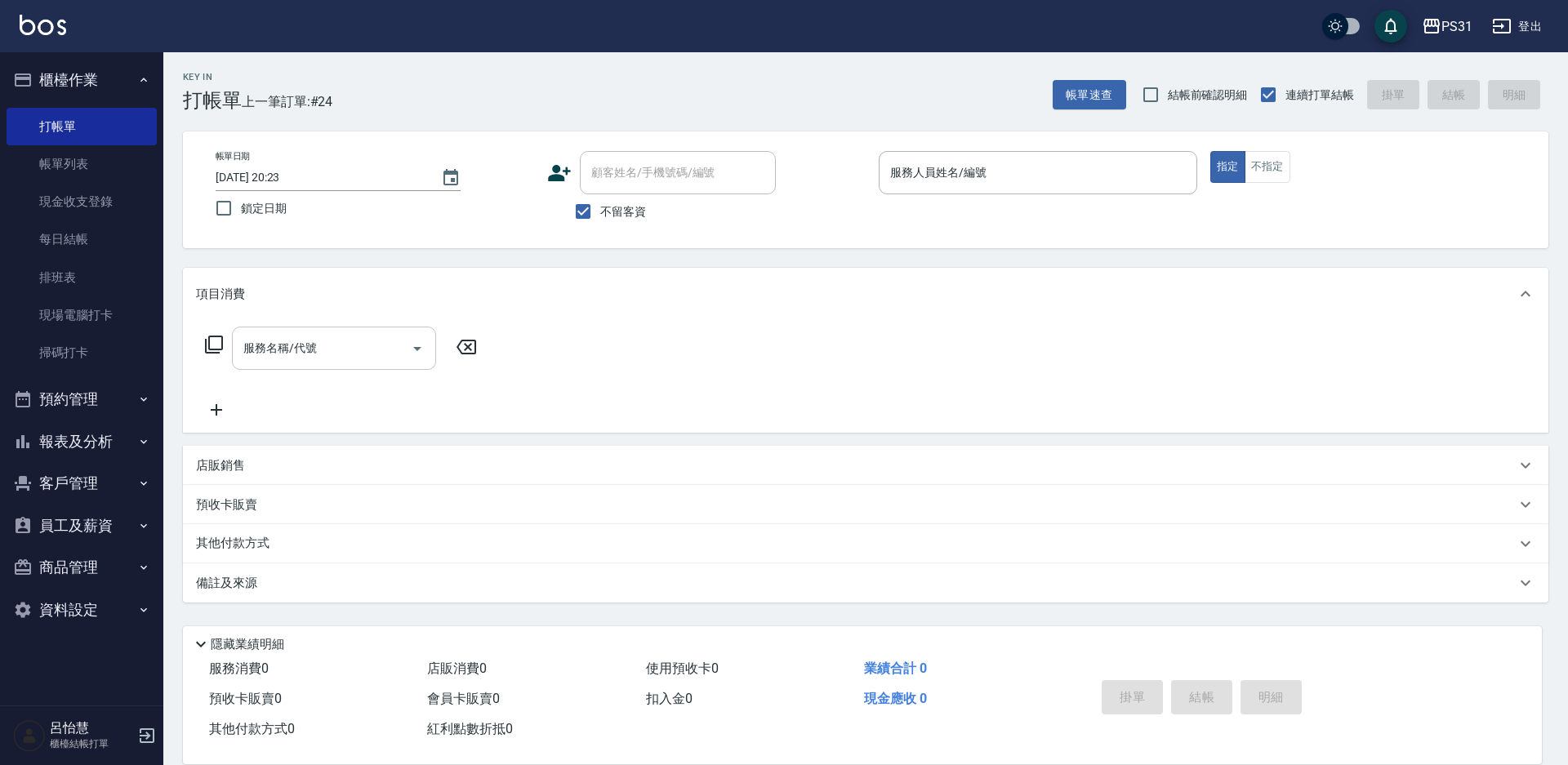
click at [290, 352] on div "服務名稱/代號 服務名稱/代號" at bounding box center [334, 348] width 205 height 44
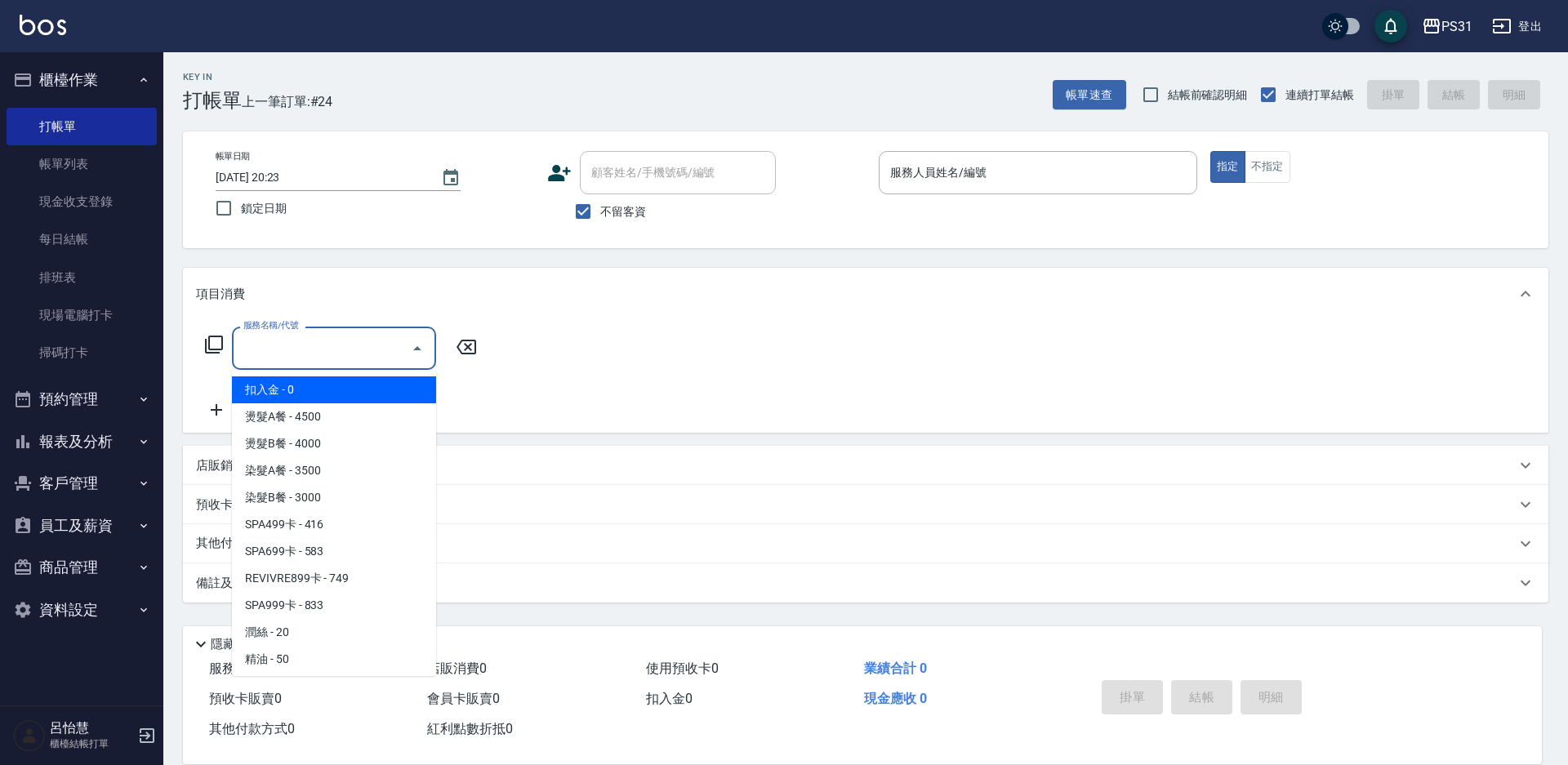
type input "5"
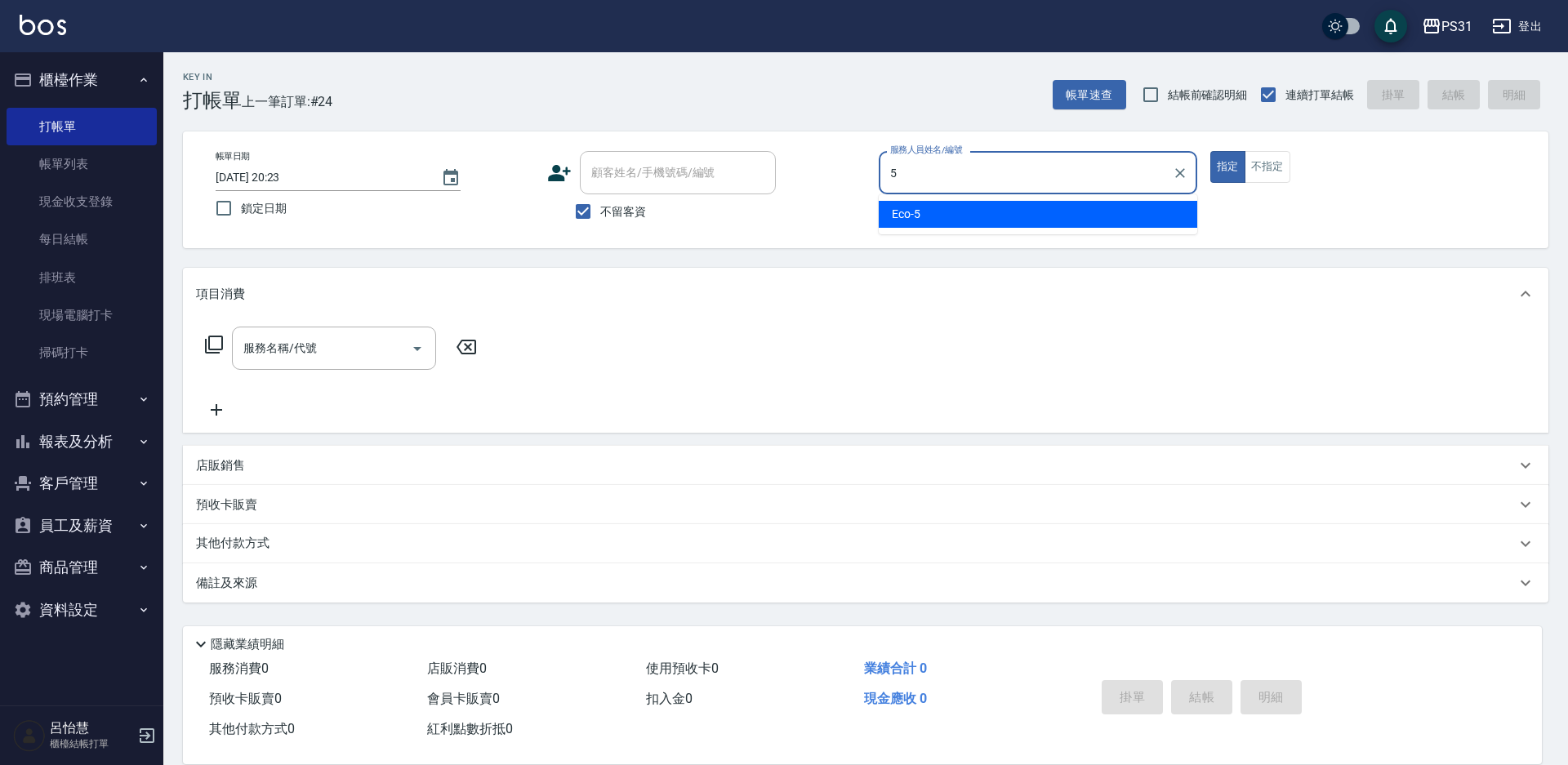
type input "Eco-5"
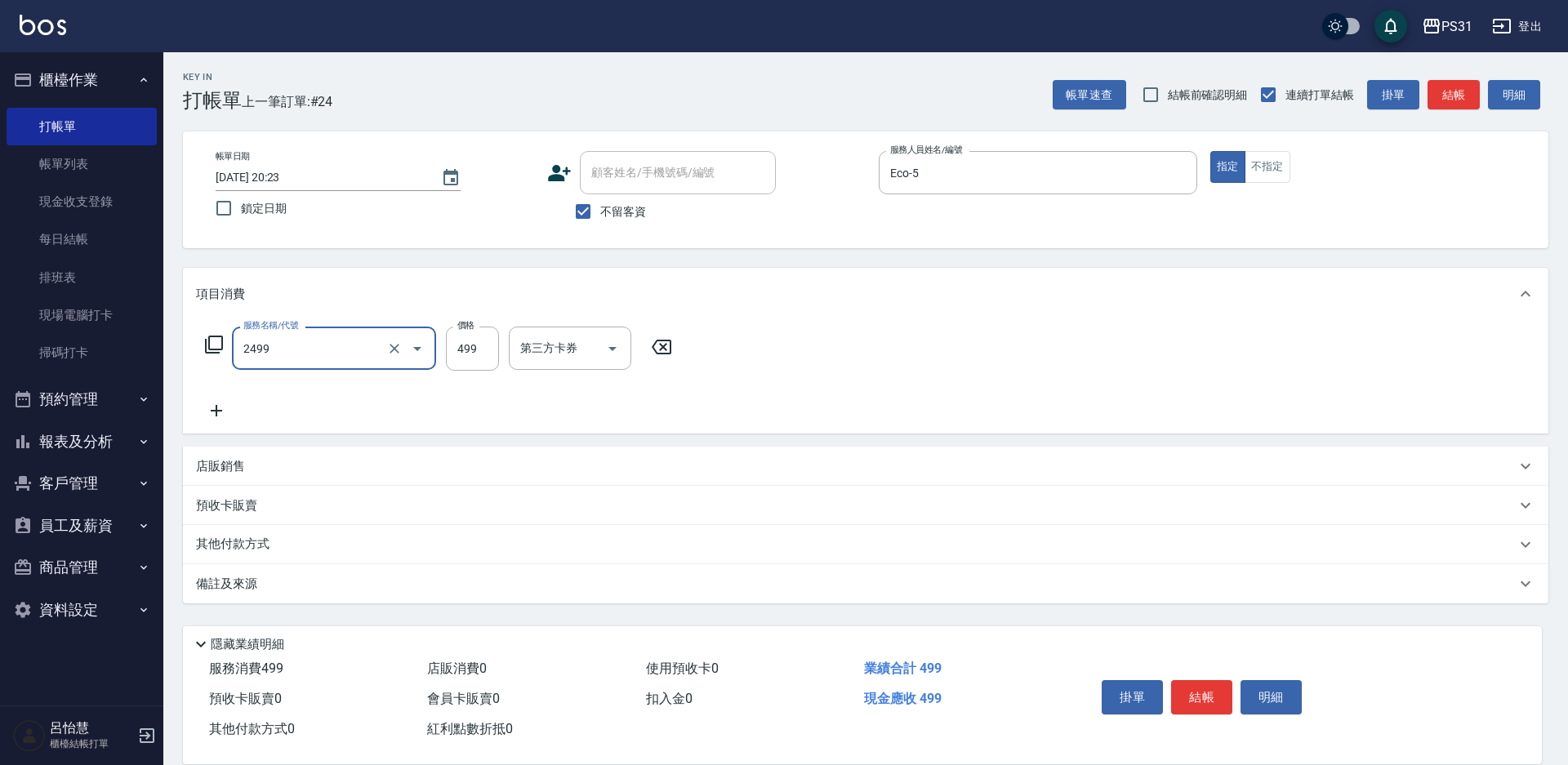
type input "499洗剪套餐(2499)"
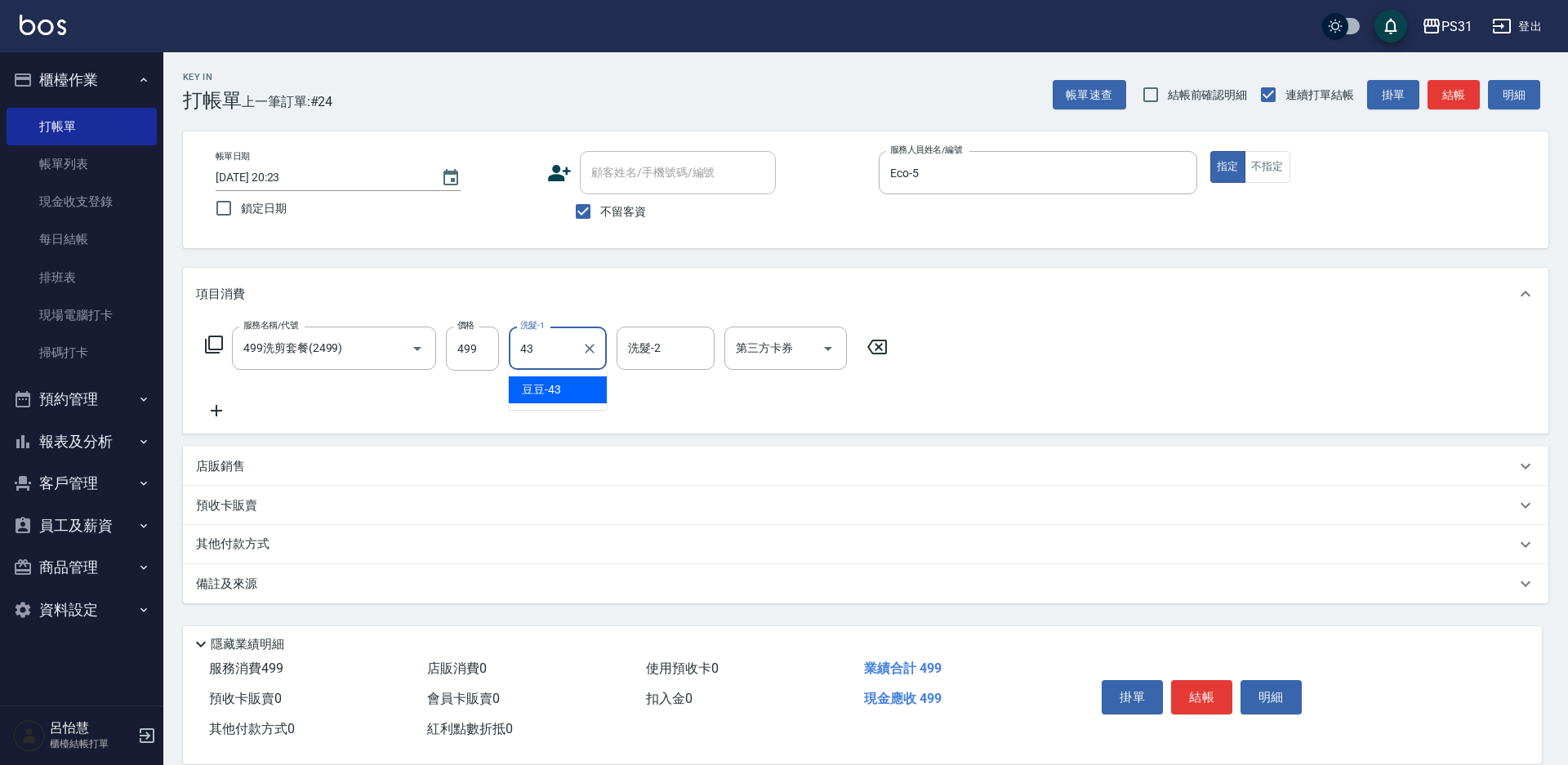
type input "豆豆-43"
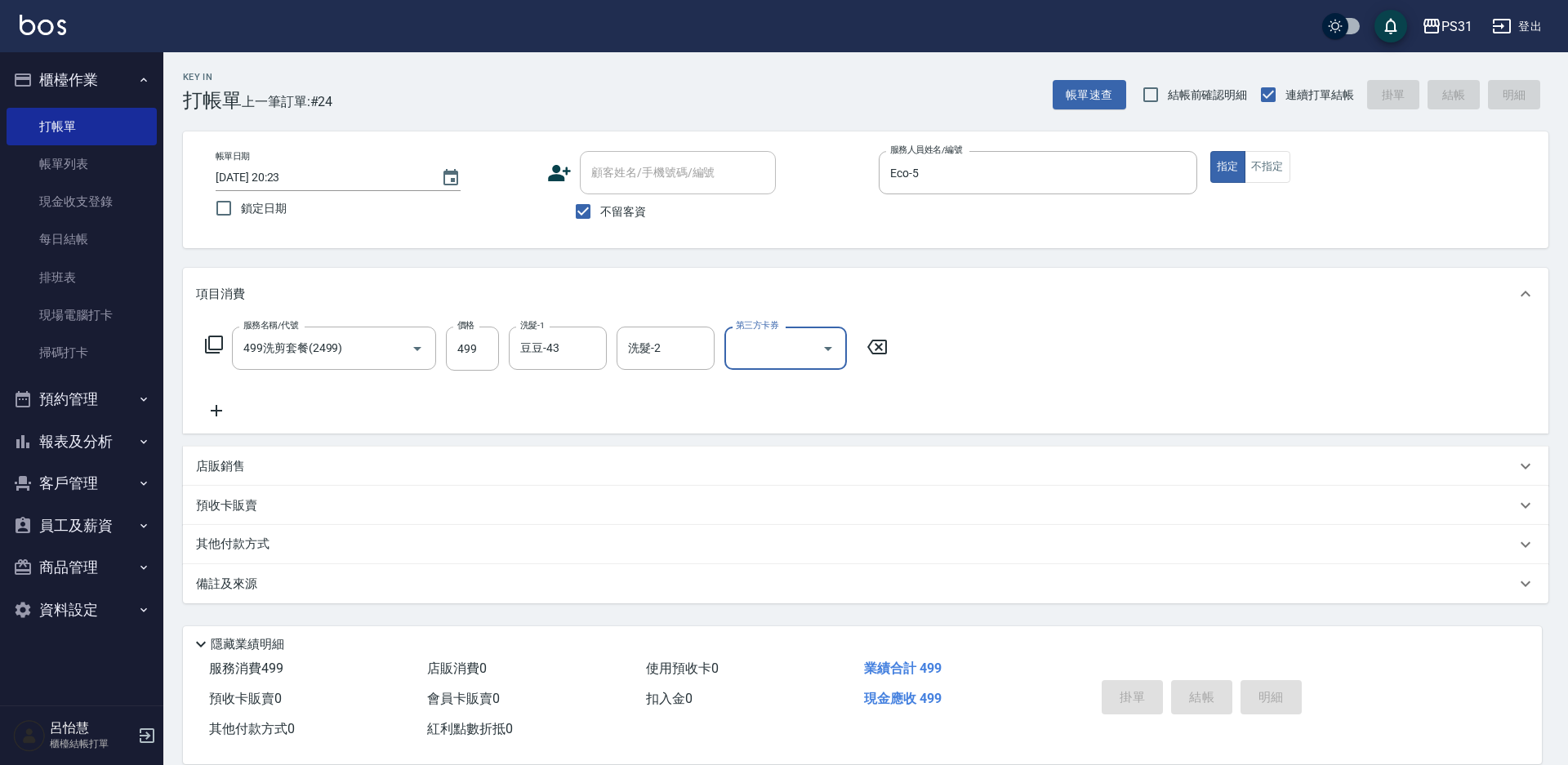
type input "2025/09/11 21:10"
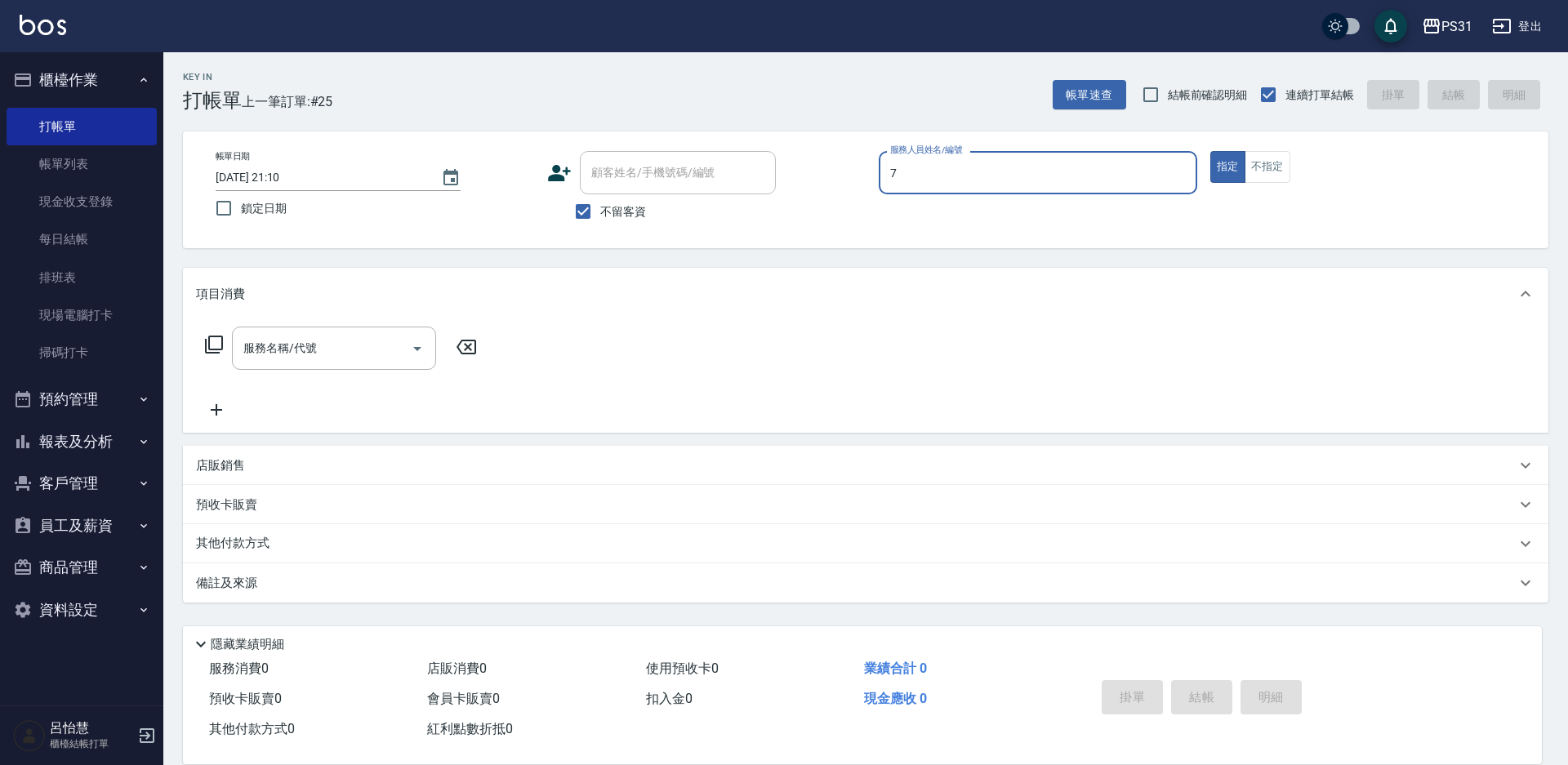
type input "Nini-7"
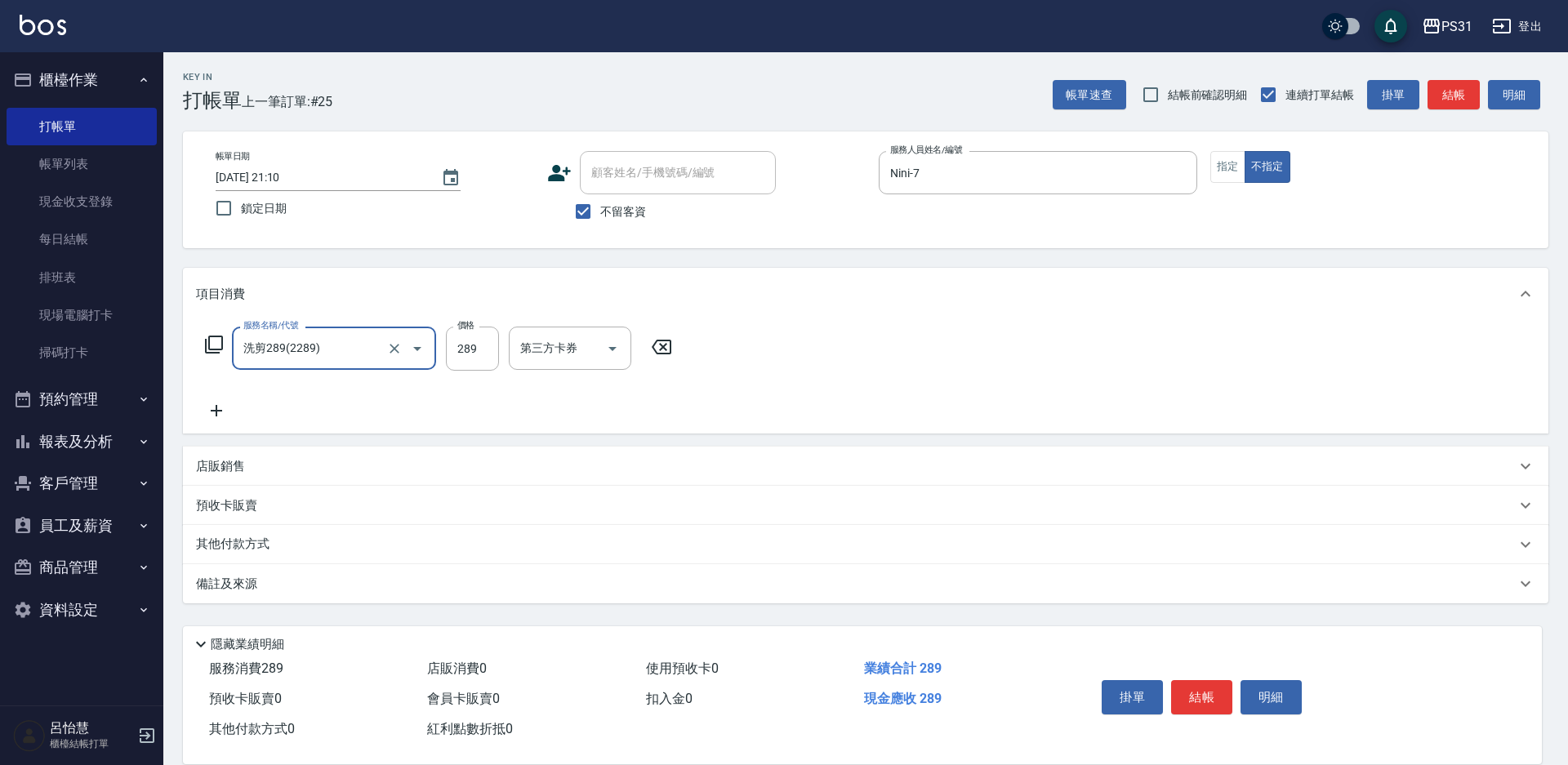
type input "洗剪289(2289)"
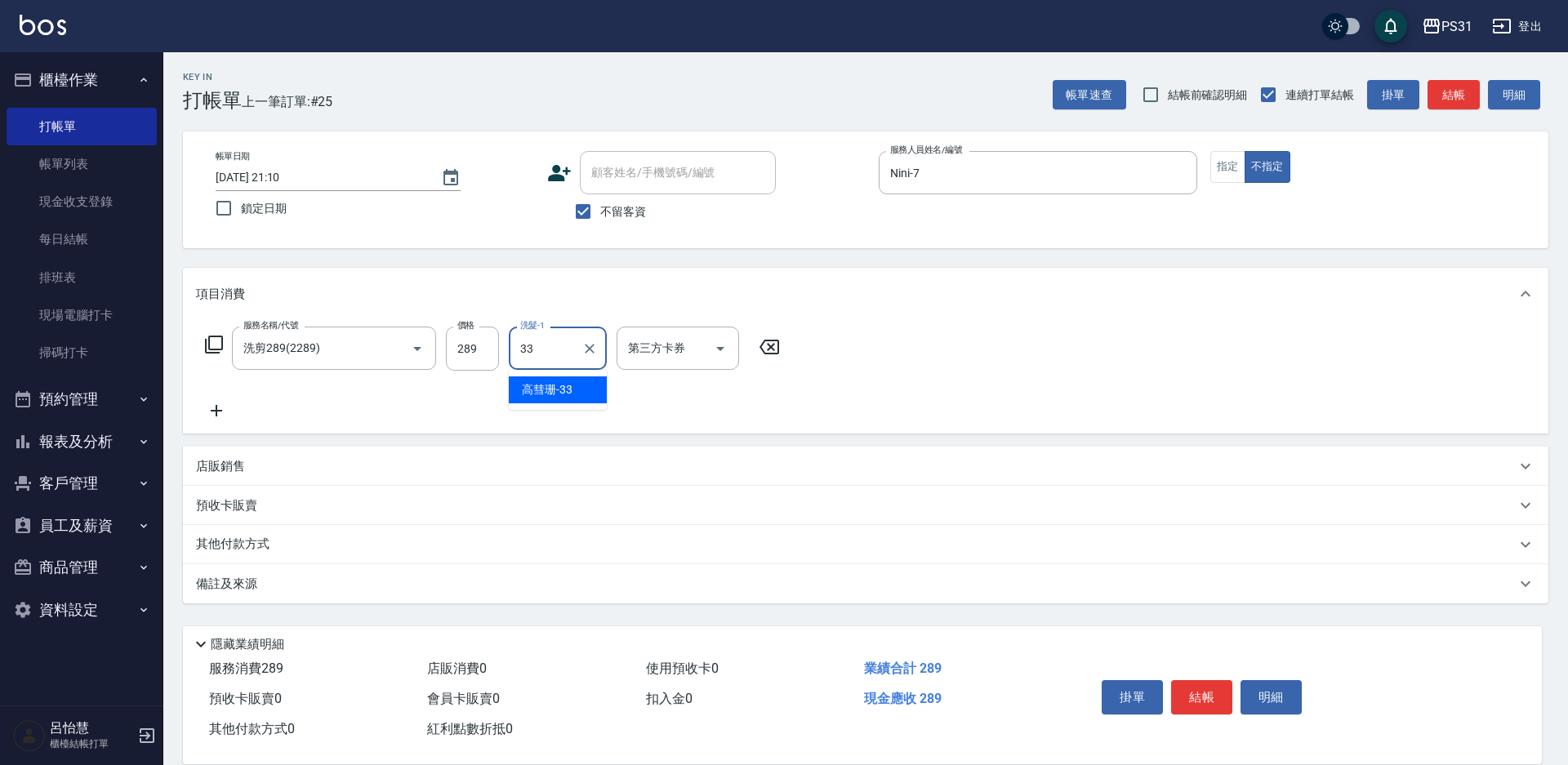
type input "高彗珊-33"
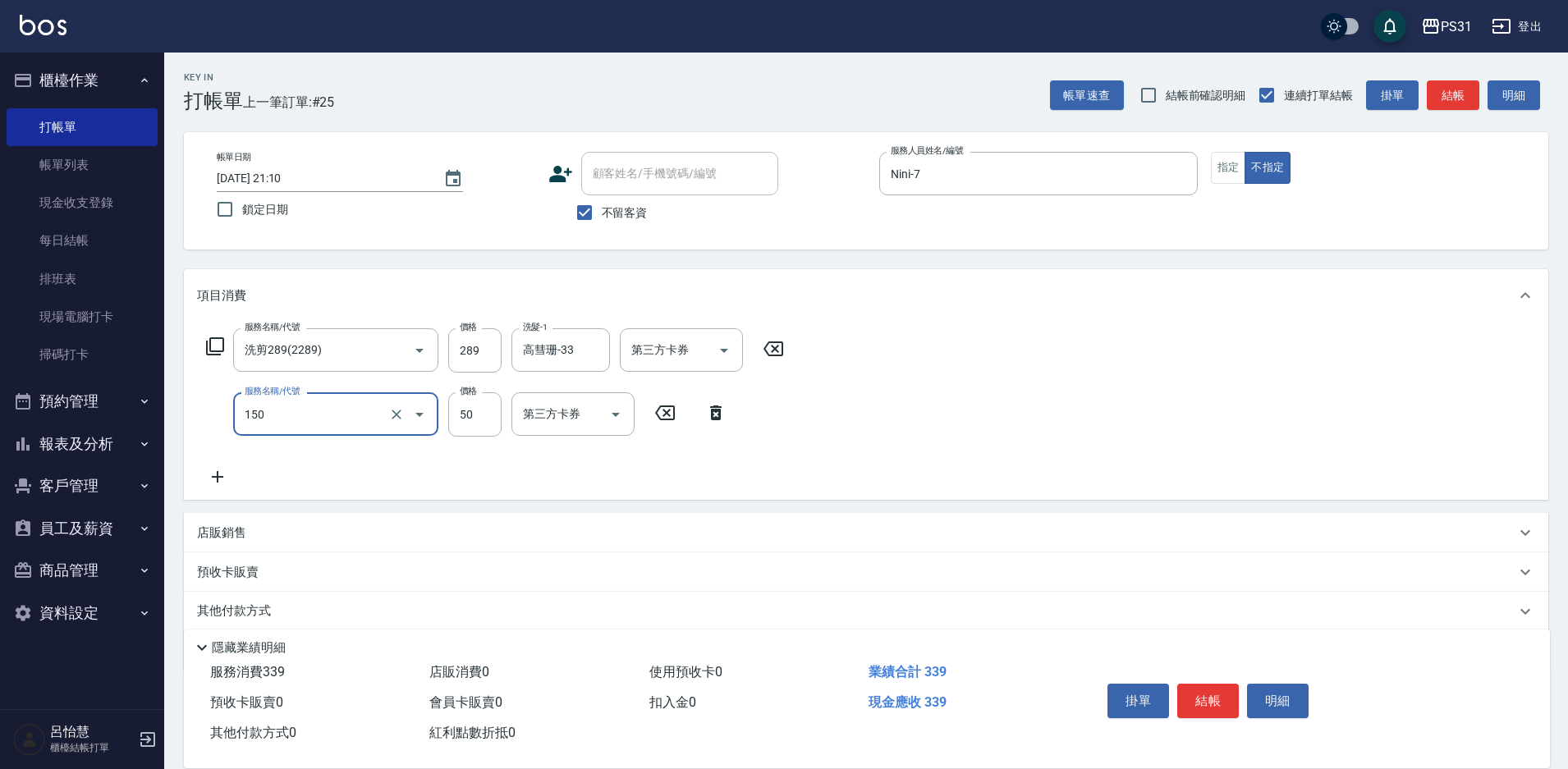
type input "精油(150)"
click at [476, 426] on input "33" at bounding box center [475, 415] width 54 height 45
type input "50"
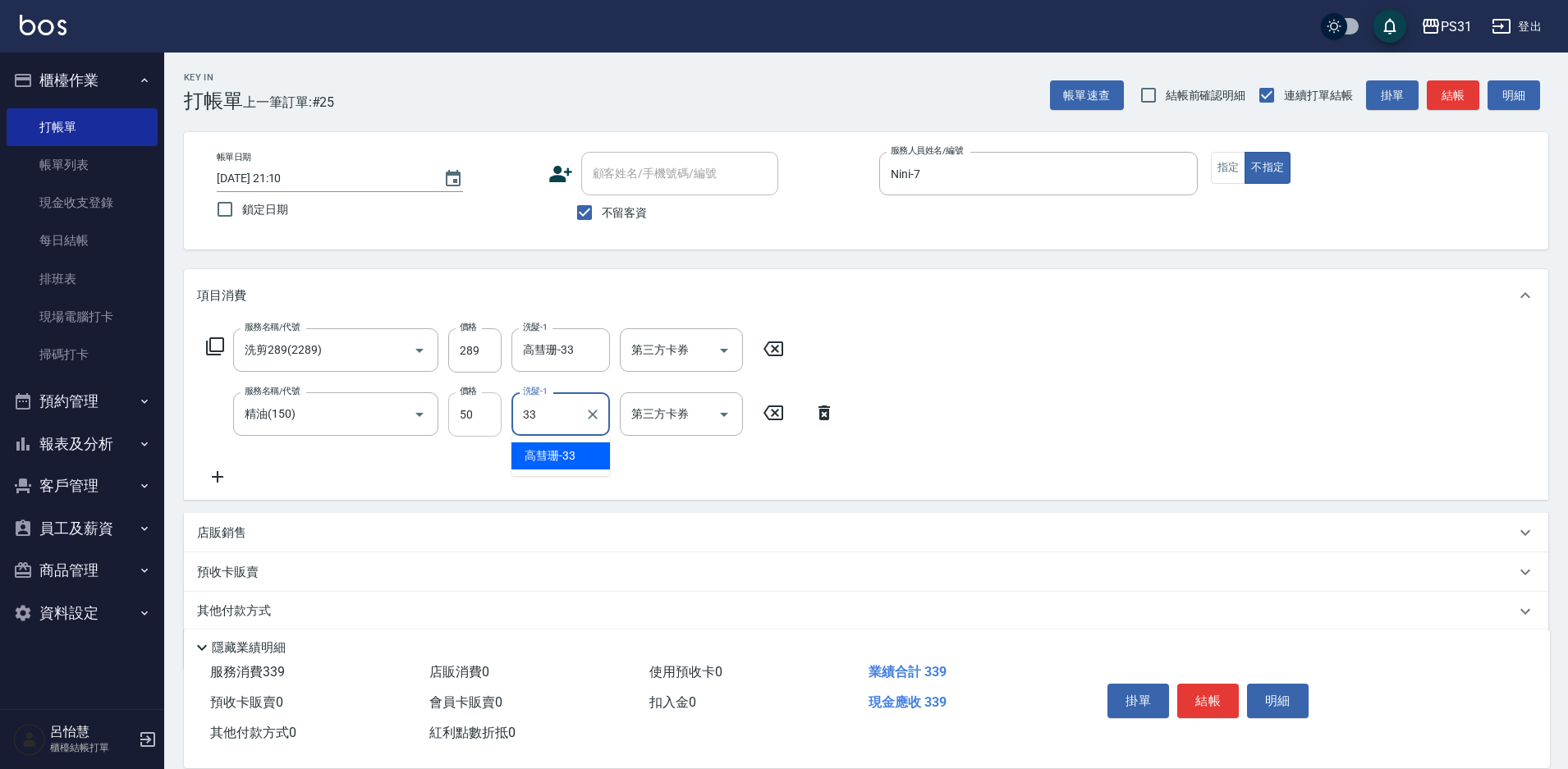
type input "高彗珊-33"
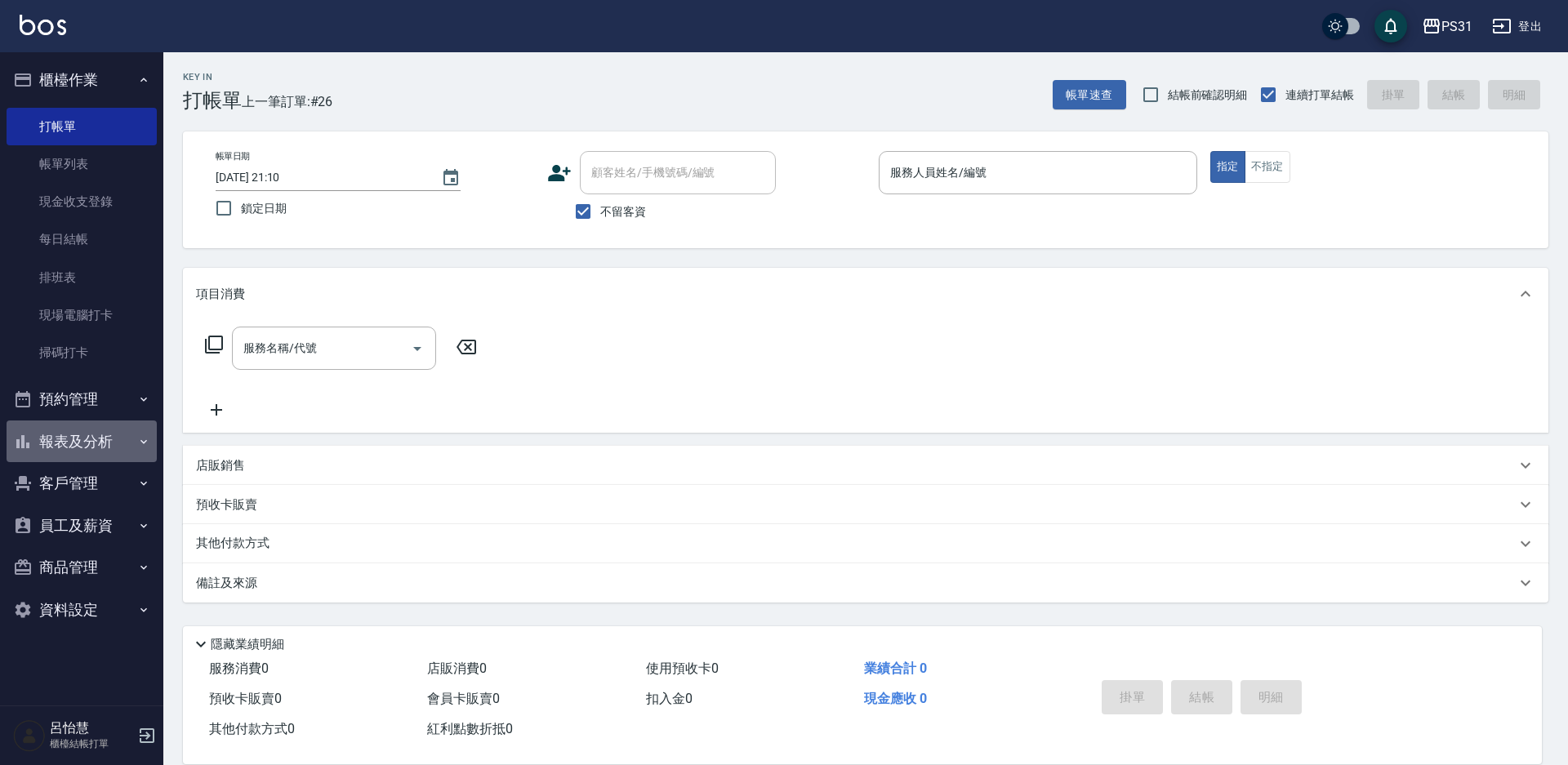
click at [89, 433] on button "報表及分析" at bounding box center [81, 442] width 150 height 43
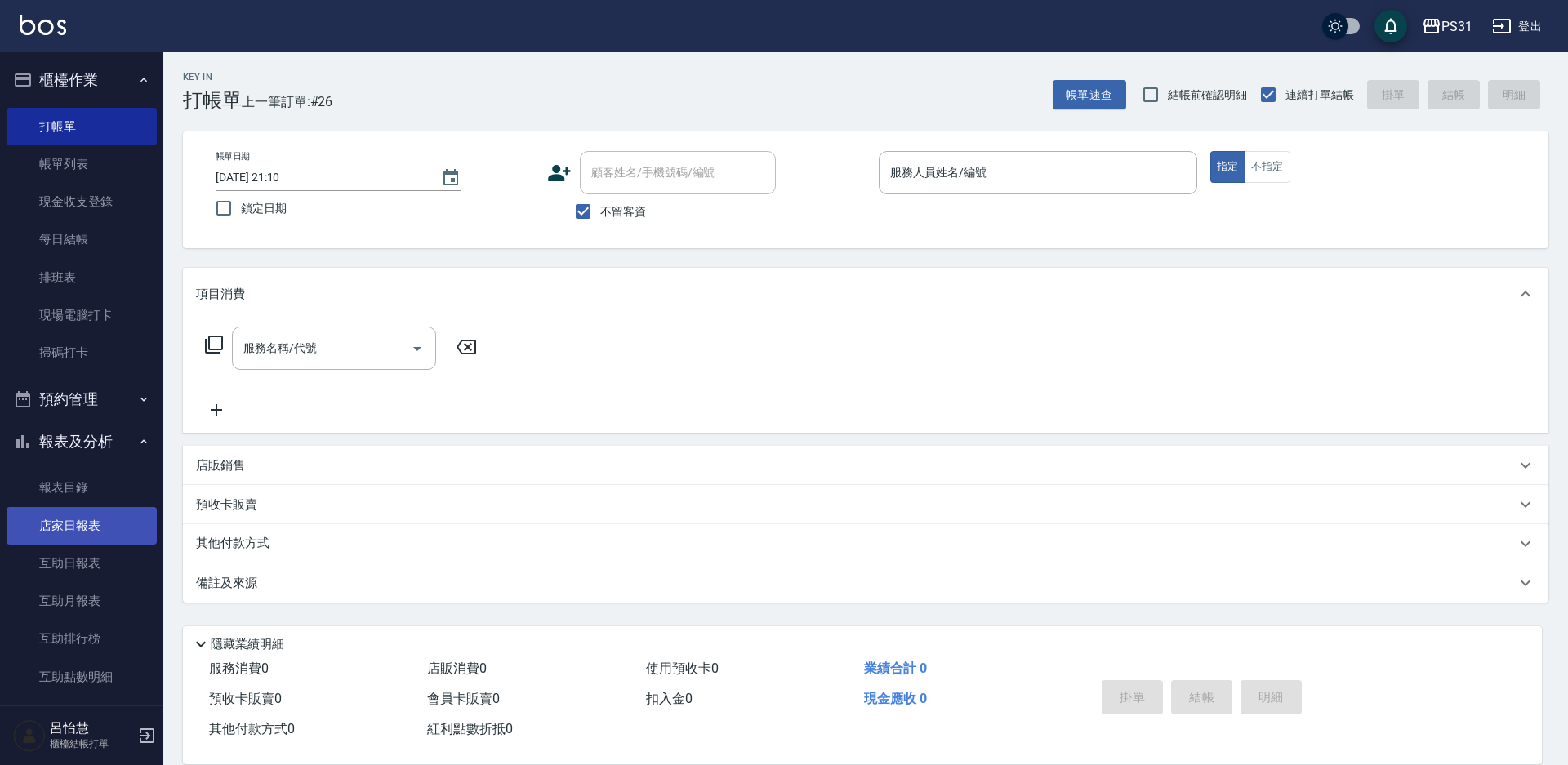
click at [74, 531] on link "店家日報表" at bounding box center [81, 526] width 150 height 37
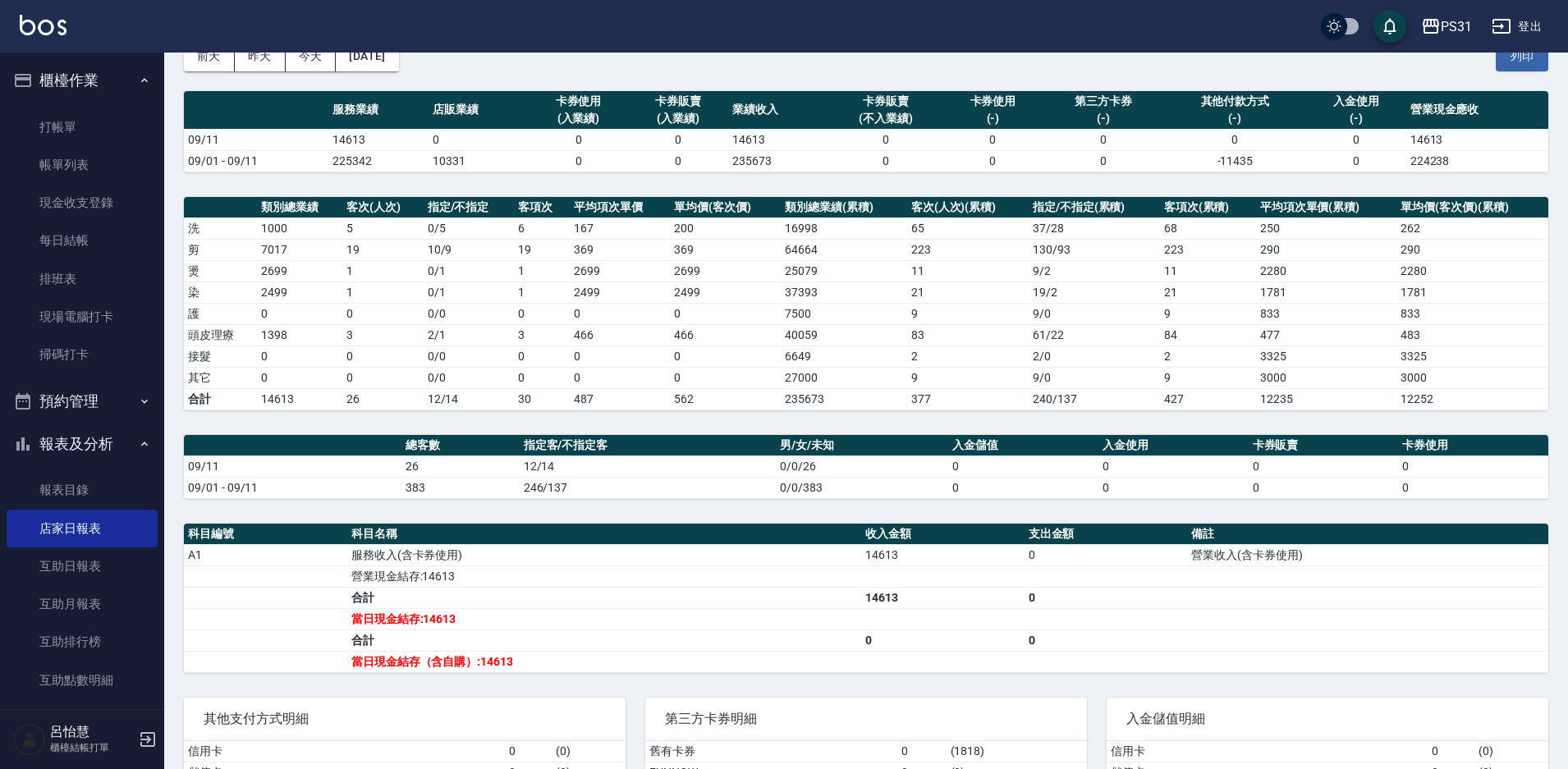
scroll to position [209, 0]
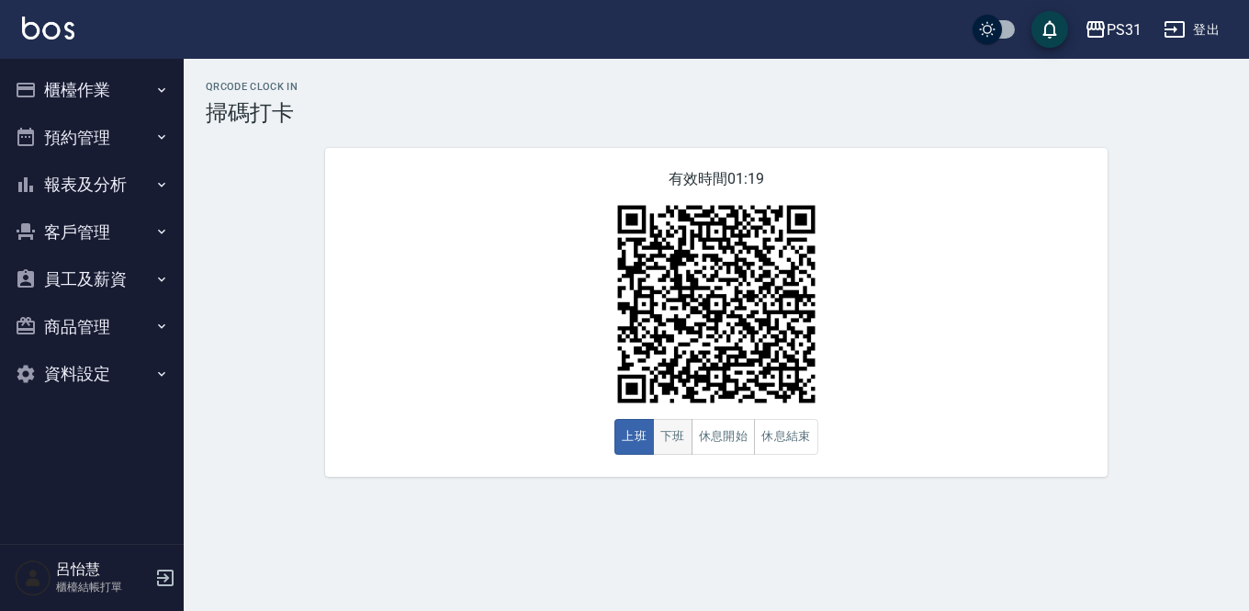
click at [667, 439] on button "下班" at bounding box center [672, 437] width 39 height 36
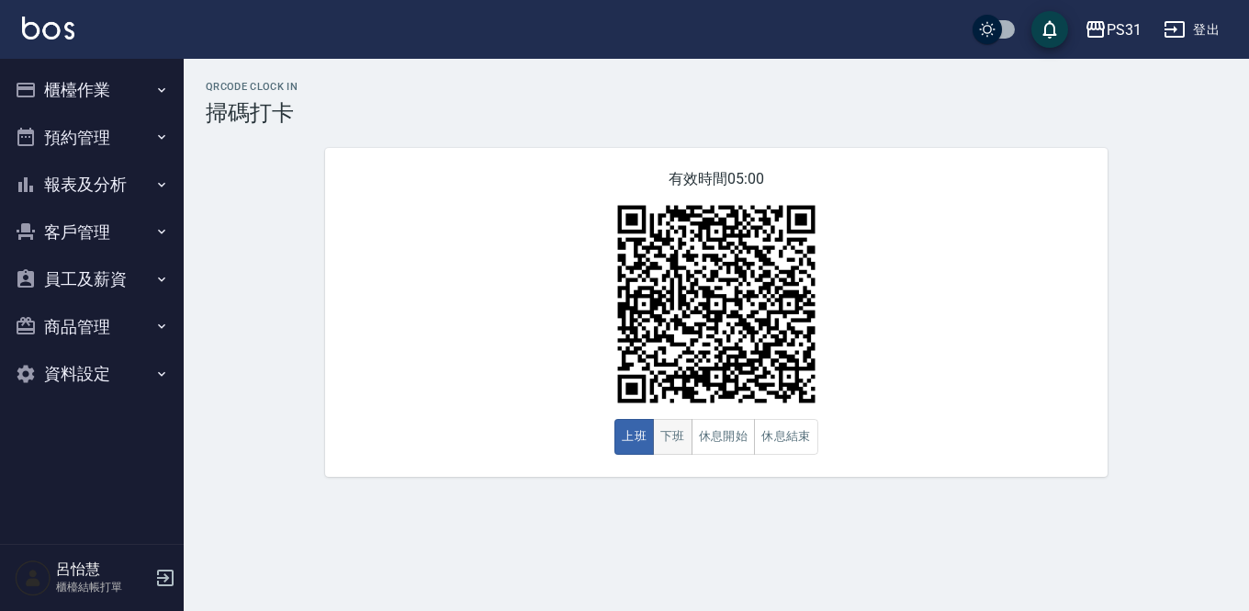
click at [665, 436] on button "下班" at bounding box center [672, 437] width 39 height 36
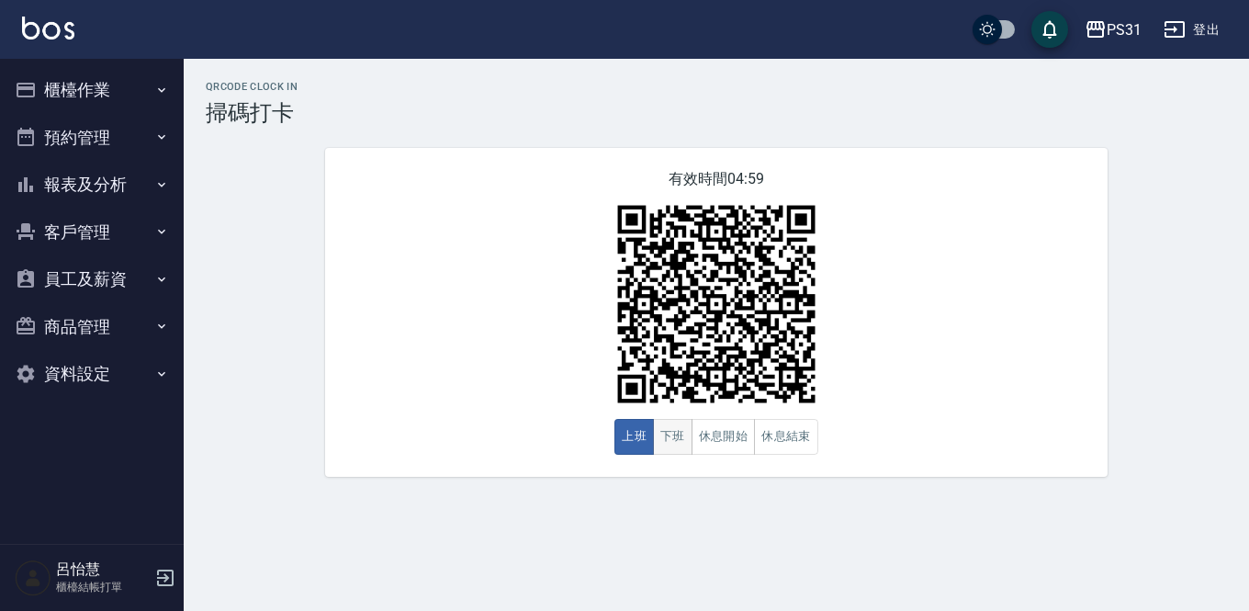
click at [675, 442] on button "下班" at bounding box center [672, 437] width 39 height 36
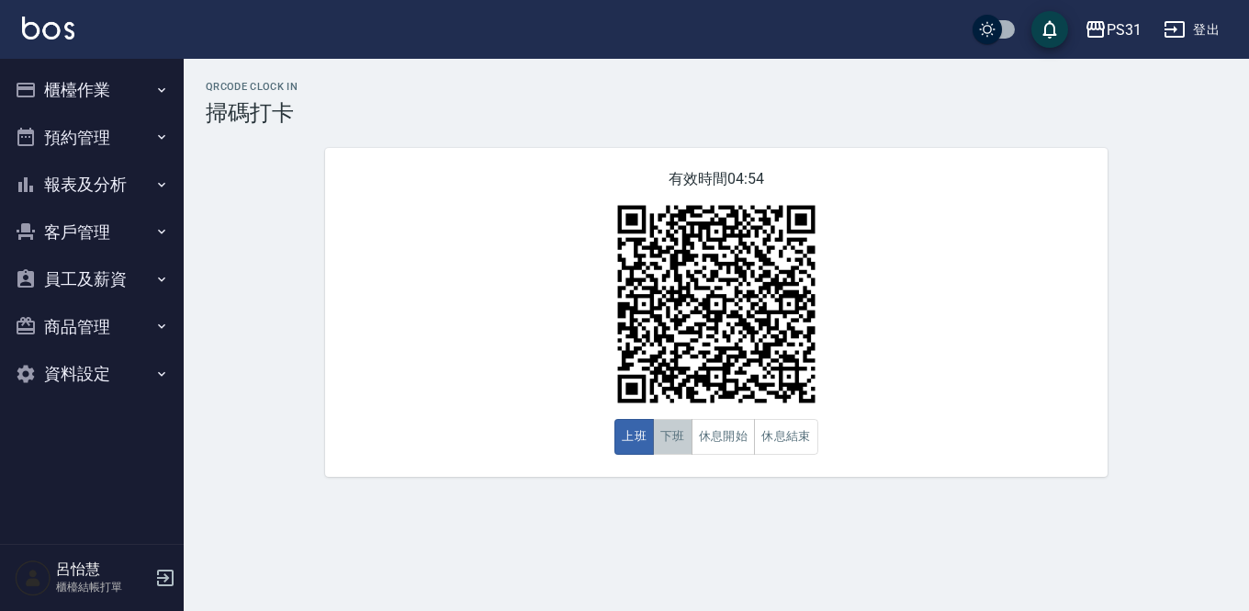
click at [661, 428] on button "下班" at bounding box center [672, 437] width 39 height 36
